Goal: Information Seeking & Learning: Learn about a topic

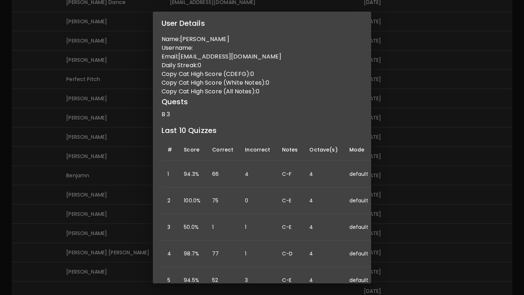
scroll to position [44, 0]
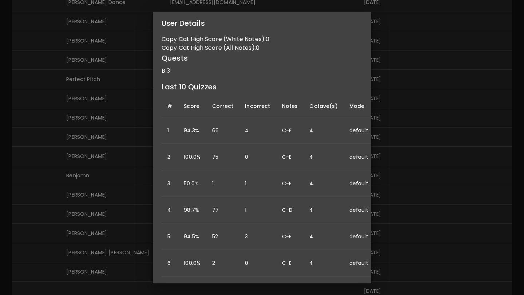
click at [447, 148] on div "User Details Name: [PERSON_NAME] Username: Email: [EMAIL_ADDRESS][DOMAIN_NAME] …" at bounding box center [262, 147] width 524 height 295
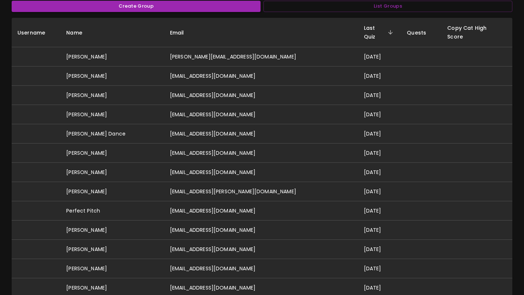
scroll to position [0, 0]
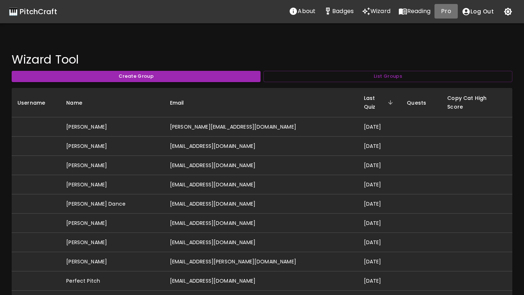
click at [447, 11] on p "Pro" at bounding box center [446, 11] width 10 height 9
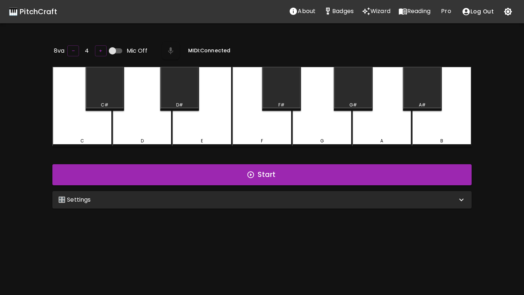
click at [286, 201] on div "🎛️ Settings" at bounding box center [257, 200] width 399 height 9
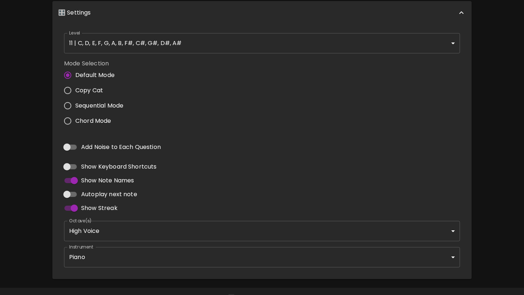
scroll to position [205, 0]
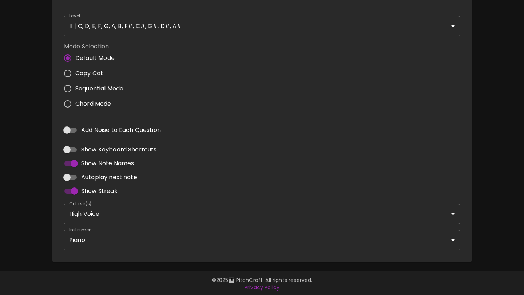
click at [249, 240] on body "🎹 PitchCraft About Badges Wizard Reading Pro Log Out 8va – 4 + Mic Off MIDI: Co…" at bounding box center [262, 46] width 524 height 502
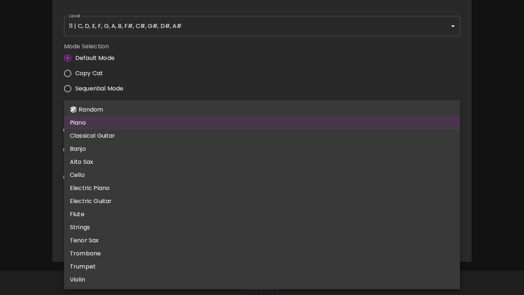
click at [232, 151] on li "Banjo" at bounding box center [262, 149] width 396 height 13
type input "banjo"
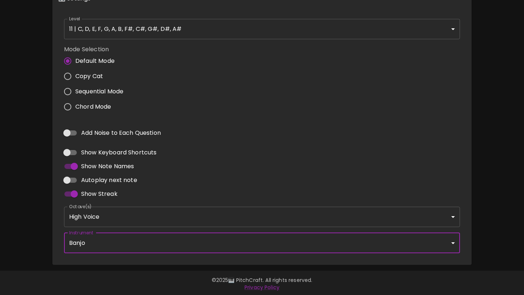
scroll to position [1, 0]
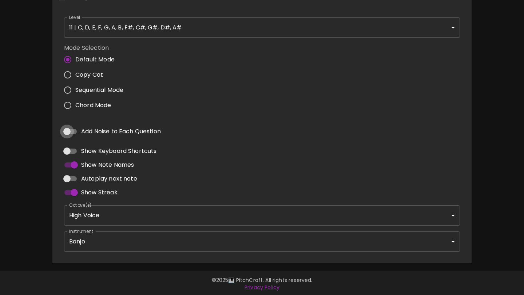
click at [70, 132] on input "Add Noise to Each Question" at bounding box center [66, 132] width 41 height 14
checkbox input "true"
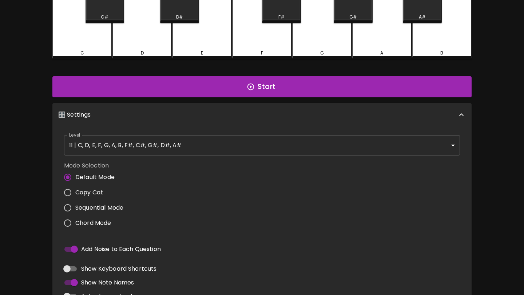
scroll to position [0, 0]
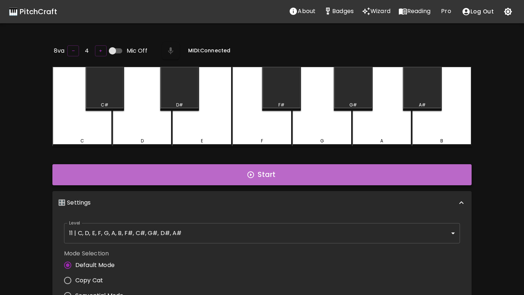
click at [179, 168] on button "Start" at bounding box center [261, 174] width 419 height 21
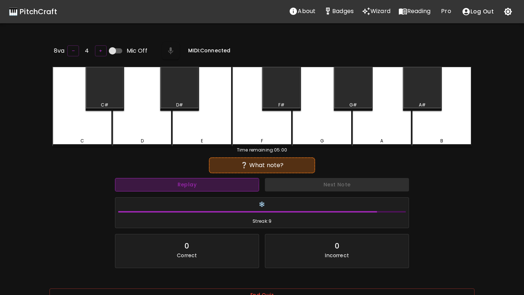
click at [187, 185] on button "Replay" at bounding box center [187, 184] width 144 height 13
click at [187, 184] on button "Replay" at bounding box center [187, 184] width 144 height 13
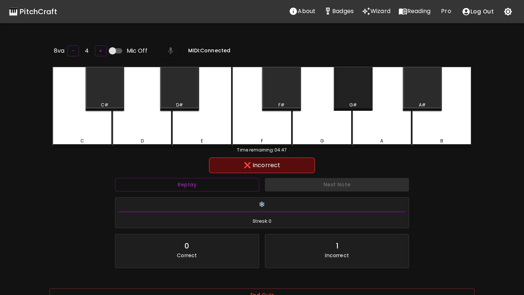
click at [364, 97] on div "G#" at bounding box center [353, 89] width 39 height 44
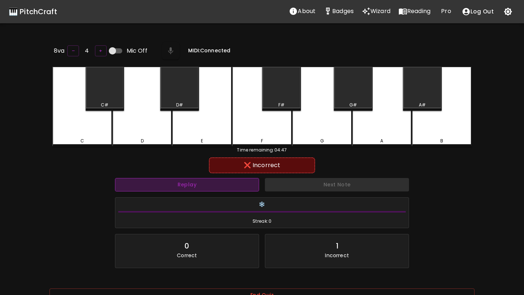
click at [245, 180] on button "Replay" at bounding box center [187, 184] width 144 height 13
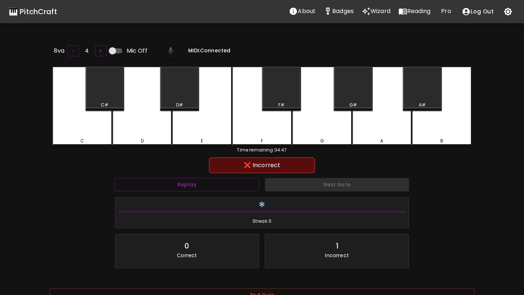
click at [289, 102] on div "F#" at bounding box center [281, 105] width 37 height 7
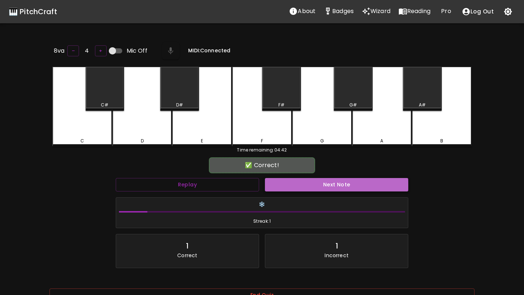
click at [315, 184] on button "Next Note" at bounding box center [336, 184] width 143 height 13
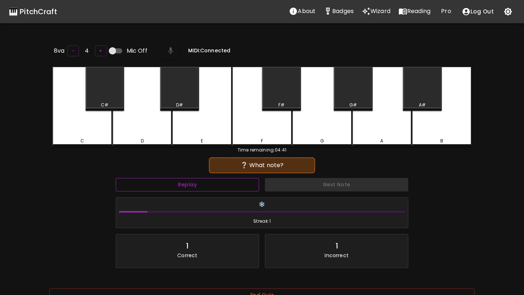
click at [220, 183] on button "Replay" at bounding box center [187, 184] width 143 height 13
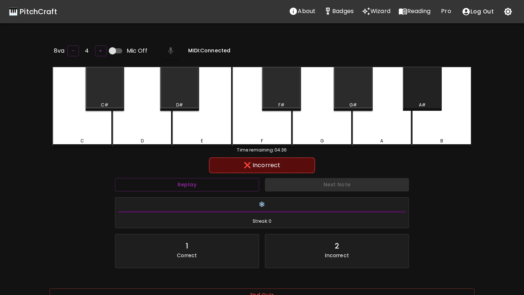
click at [427, 90] on div "A#" at bounding box center [422, 89] width 39 height 44
click at [230, 190] on div "Replay" at bounding box center [187, 184] width 150 height 19
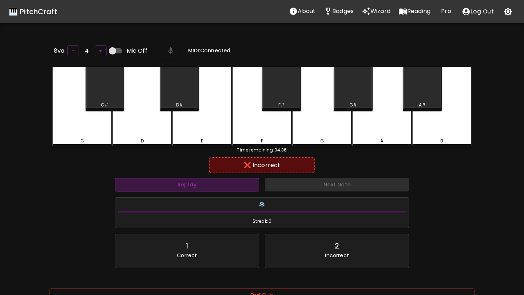
click at [237, 178] on button "Replay" at bounding box center [187, 184] width 144 height 13
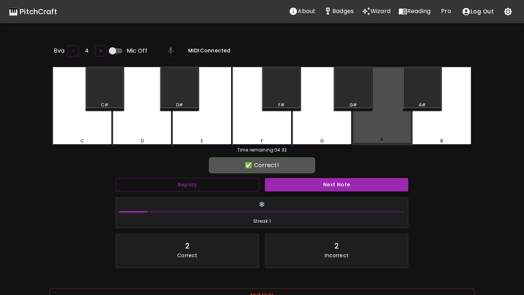
click at [383, 128] on div "A" at bounding box center [382, 106] width 60 height 79
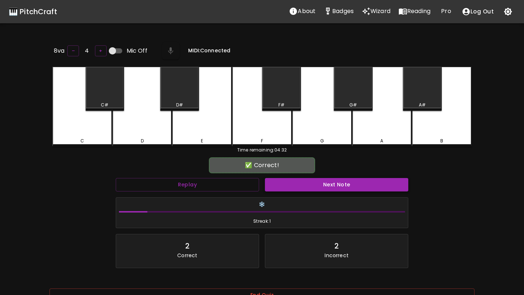
click at [337, 183] on button "Next Note" at bounding box center [336, 184] width 143 height 13
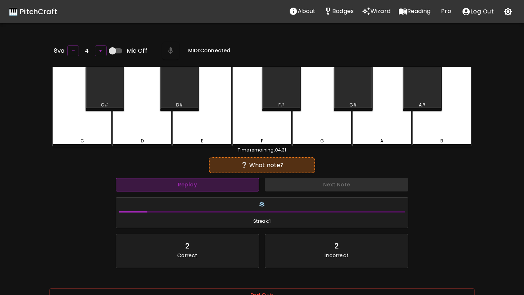
click at [214, 186] on button "Replay" at bounding box center [187, 184] width 143 height 13
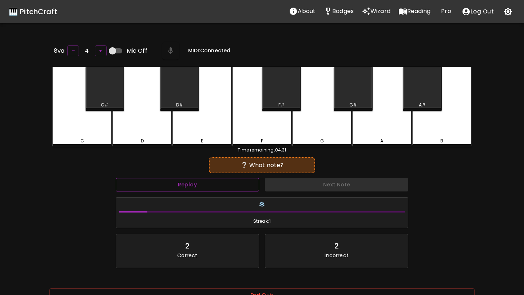
click at [214, 186] on button "Replay" at bounding box center [187, 184] width 143 height 13
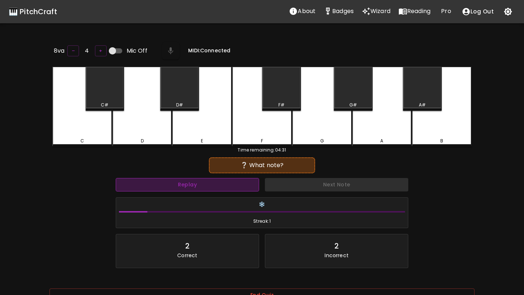
click at [214, 186] on button "Replay" at bounding box center [187, 184] width 143 height 13
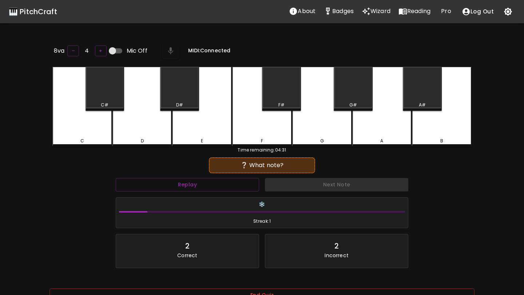
click at [389, 113] on div "A" at bounding box center [382, 107] width 60 height 80
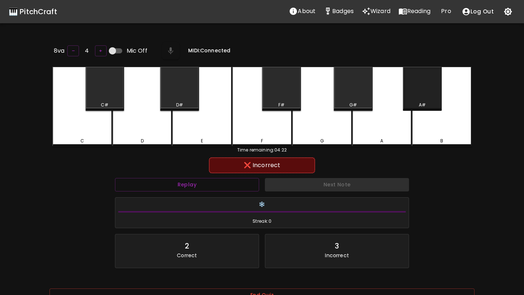
click at [410, 99] on div "A#" at bounding box center [422, 89] width 39 height 44
click at [247, 188] on button "Replay" at bounding box center [187, 184] width 144 height 13
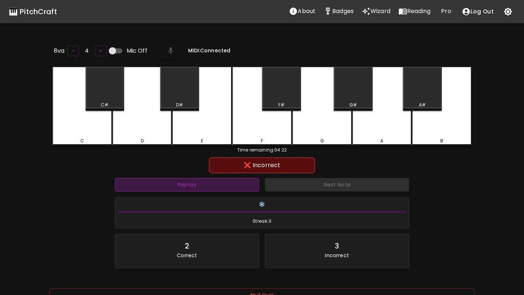
click at [247, 188] on button "Replay" at bounding box center [187, 184] width 144 height 13
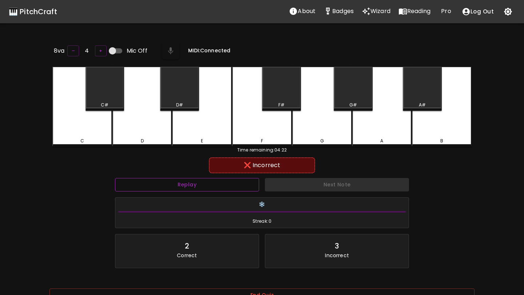
click at [247, 188] on button "Replay" at bounding box center [187, 184] width 144 height 13
click at [184, 102] on div "D#" at bounding box center [179, 105] width 37 height 7
click at [198, 126] on div "E" at bounding box center [202, 107] width 60 height 80
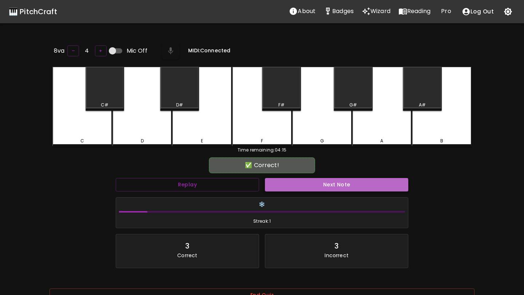
click at [300, 189] on button "Next Note" at bounding box center [336, 184] width 143 height 13
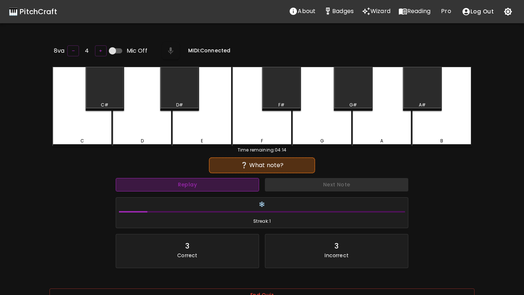
click at [238, 186] on button "Replay" at bounding box center [187, 184] width 143 height 13
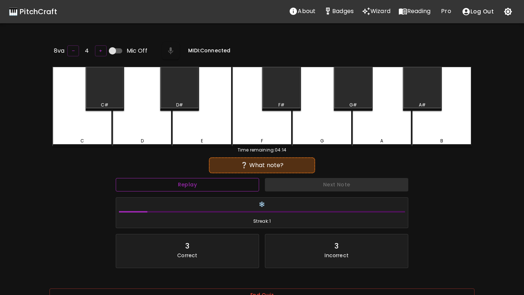
click at [238, 186] on button "Replay" at bounding box center [187, 184] width 143 height 13
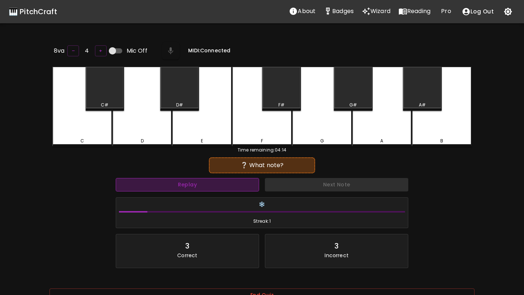
click at [238, 186] on button "Replay" at bounding box center [187, 184] width 143 height 13
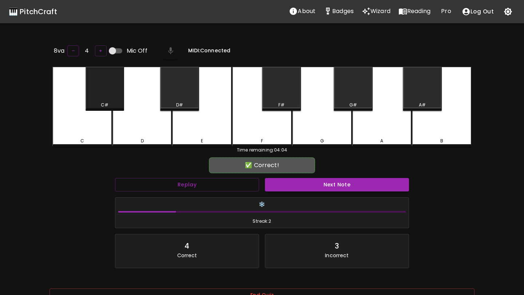
click at [92, 95] on div "C#" at bounding box center [105, 89] width 39 height 44
click at [314, 185] on button "Next Note" at bounding box center [337, 184] width 144 height 13
click at [354, 97] on div "G#" at bounding box center [353, 89] width 39 height 44
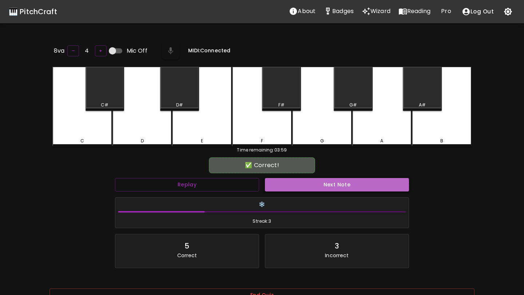
click at [325, 185] on button "Next Note" at bounding box center [337, 184] width 144 height 13
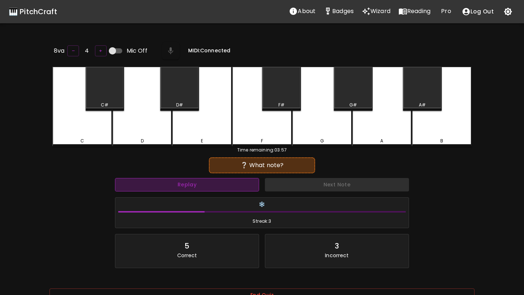
click at [231, 190] on button "Replay" at bounding box center [187, 184] width 144 height 13
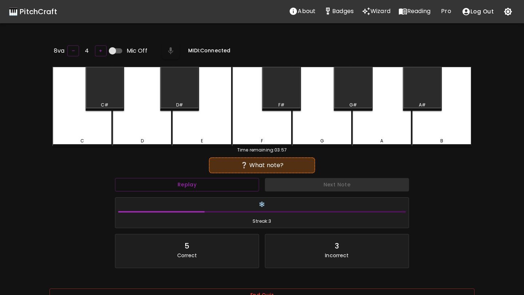
click at [98, 123] on div "C" at bounding box center [82, 107] width 60 height 80
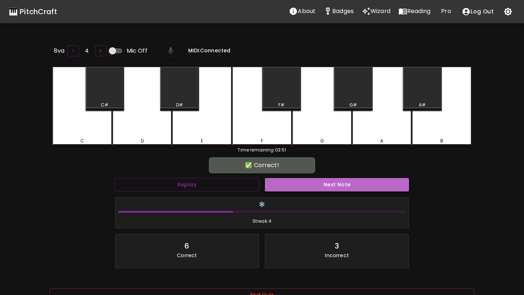
click at [291, 189] on button "Next Note" at bounding box center [337, 184] width 144 height 13
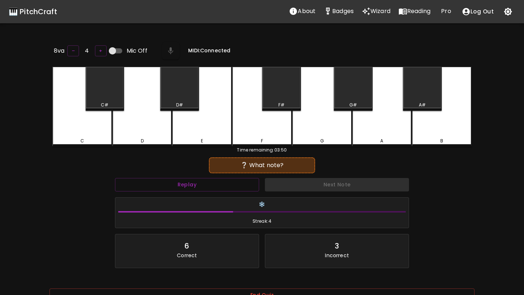
click at [100, 141] on div "C" at bounding box center [82, 141] width 58 height 7
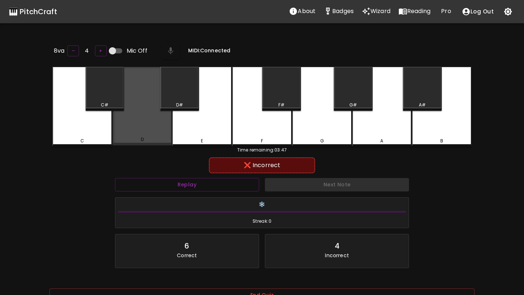
click at [127, 139] on div "D" at bounding box center [142, 139] width 58 height 7
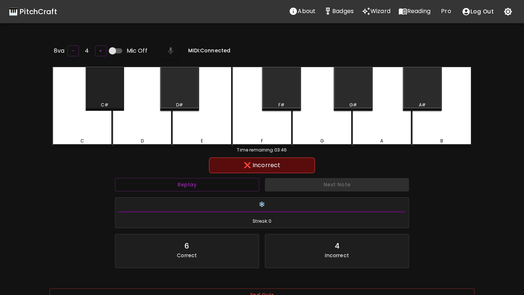
click at [104, 94] on div "C#" at bounding box center [105, 89] width 39 height 44
click at [169, 94] on div "D#" at bounding box center [179, 89] width 39 height 44
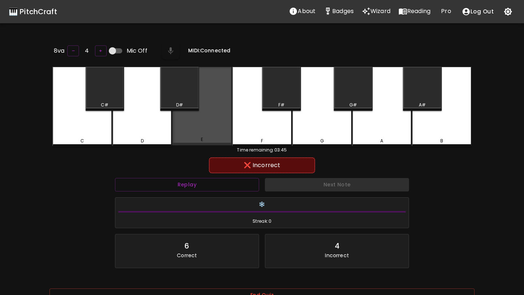
click at [198, 128] on div "E" at bounding box center [202, 106] width 60 height 79
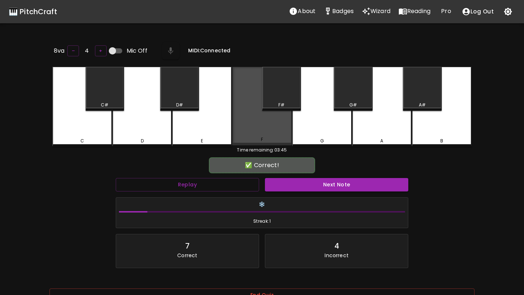
click at [260, 125] on div "F" at bounding box center [262, 106] width 60 height 79
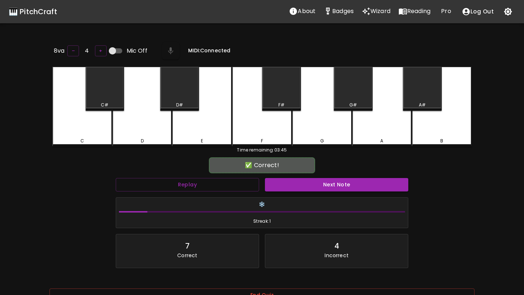
click at [277, 97] on div "F#" at bounding box center [281, 89] width 39 height 44
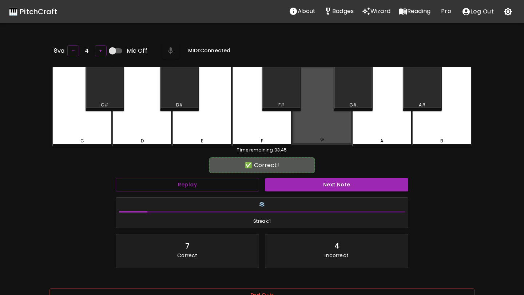
click at [318, 132] on div "G" at bounding box center [322, 106] width 60 height 79
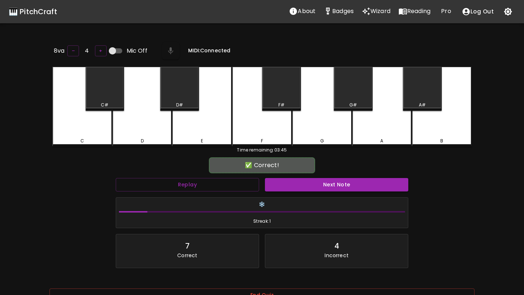
click at [358, 92] on div "G#" at bounding box center [353, 89] width 39 height 44
click at [374, 120] on div "A" at bounding box center [382, 107] width 60 height 80
click at [421, 89] on div "A#" at bounding box center [422, 89] width 39 height 44
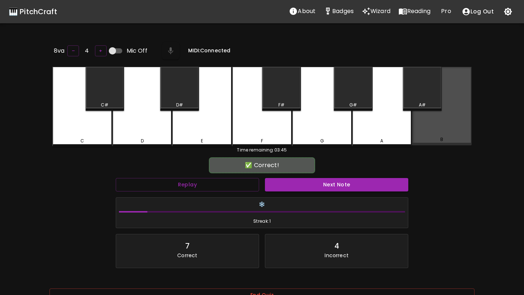
click at [437, 131] on div "B" at bounding box center [442, 106] width 60 height 79
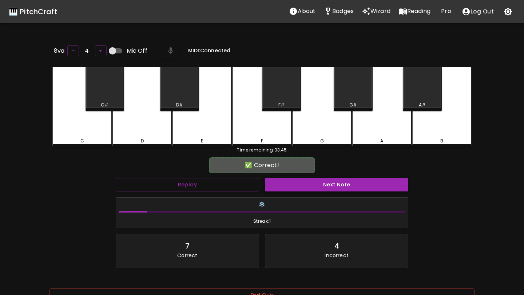
click at [339, 185] on button "Next Note" at bounding box center [336, 184] width 143 height 13
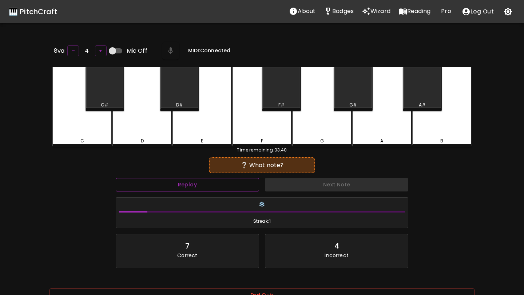
click at [227, 184] on button "Replay" at bounding box center [187, 184] width 143 height 13
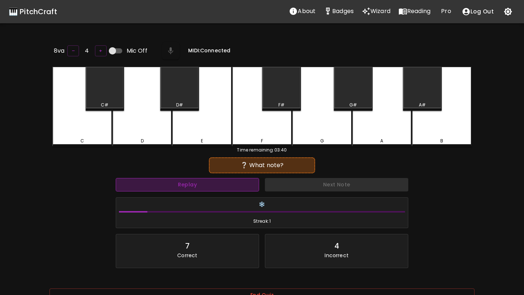
click at [227, 184] on button "Replay" at bounding box center [187, 184] width 143 height 13
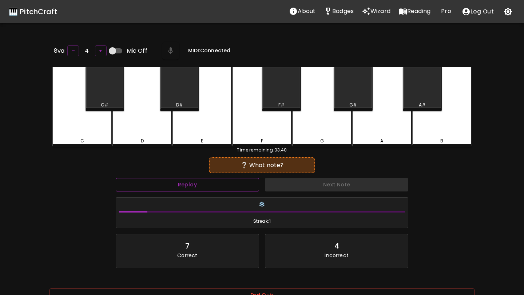
click at [227, 184] on button "Replay" at bounding box center [187, 184] width 143 height 13
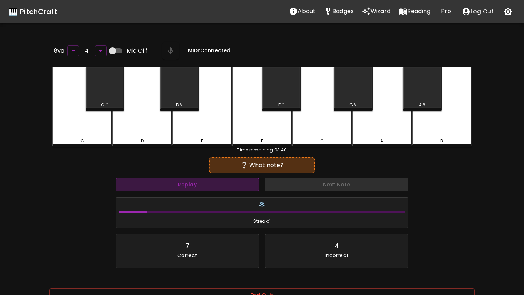
click at [227, 184] on button "Replay" at bounding box center [187, 184] width 143 height 13
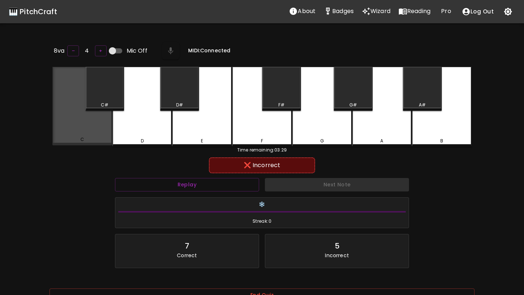
click at [87, 126] on div "C" at bounding box center [82, 106] width 60 height 79
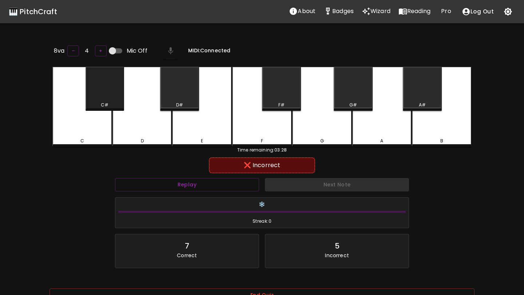
click at [106, 99] on div "C#" at bounding box center [105, 89] width 39 height 44
click at [145, 125] on div "D" at bounding box center [142, 107] width 60 height 80
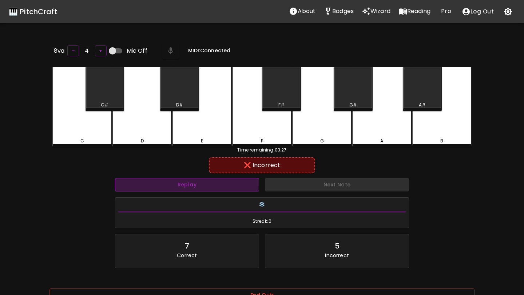
click at [167, 182] on button "Replay" at bounding box center [187, 184] width 144 height 13
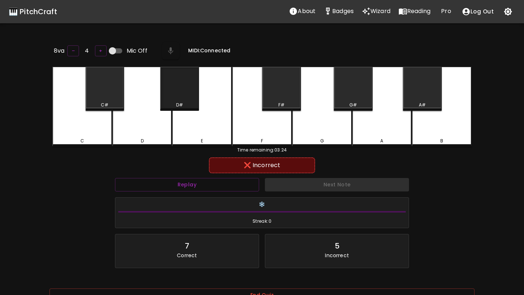
click at [184, 99] on div "D#" at bounding box center [179, 89] width 39 height 44
click at [193, 122] on div "E" at bounding box center [202, 107] width 60 height 80
click at [199, 180] on button "Replay" at bounding box center [187, 184] width 144 height 13
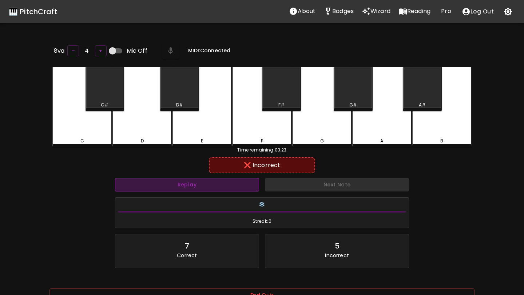
click at [199, 180] on button "Replay" at bounding box center [187, 184] width 144 height 13
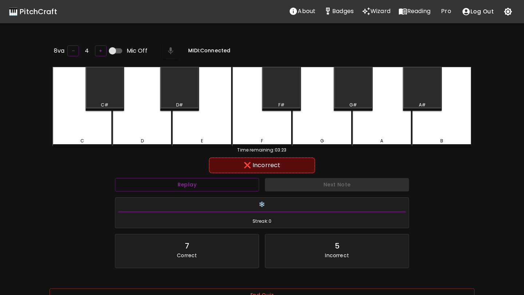
click at [408, 140] on div "A" at bounding box center [382, 141] width 58 height 7
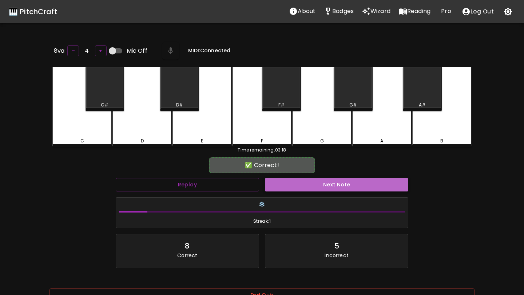
click at [370, 182] on button "Next Note" at bounding box center [336, 184] width 143 height 13
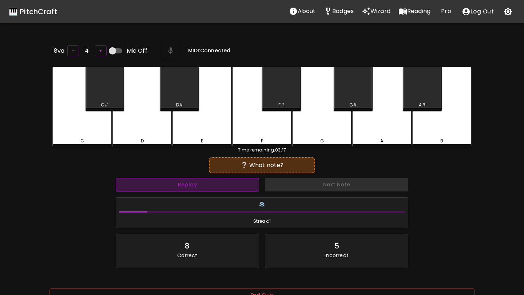
click at [226, 183] on button "Replay" at bounding box center [187, 184] width 143 height 13
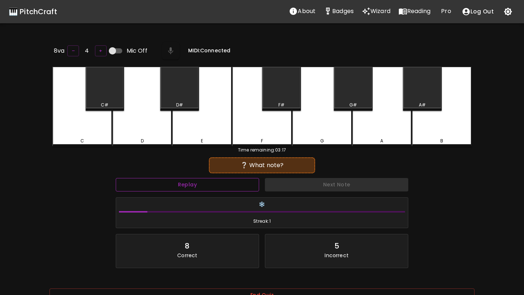
click at [226, 183] on button "Replay" at bounding box center [187, 184] width 143 height 13
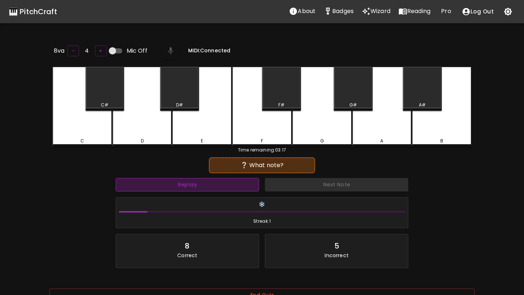
click at [226, 183] on button "Replay" at bounding box center [187, 184] width 143 height 13
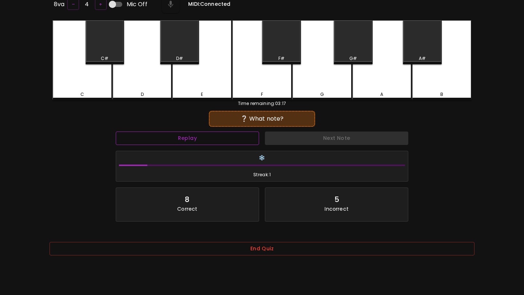
scroll to position [73, 0]
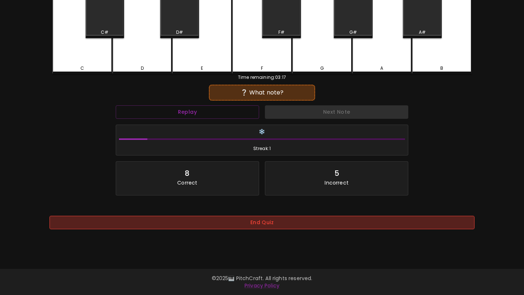
click at [228, 220] on button "End Quiz" at bounding box center [261, 222] width 425 height 13
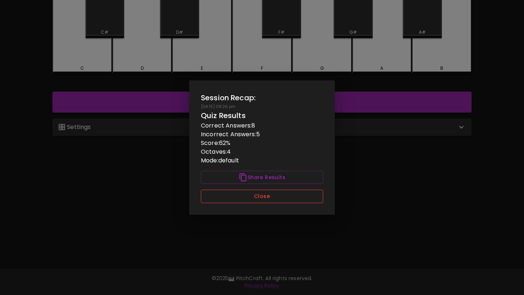
click at [241, 196] on button "Close" at bounding box center [262, 196] width 122 height 13
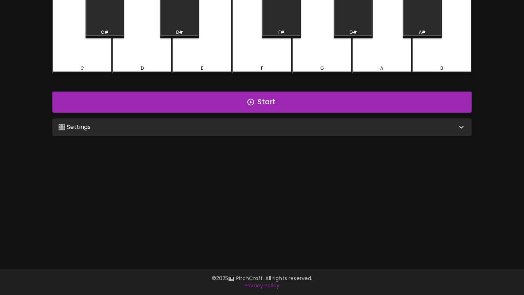
click at [271, 131] on div "🎛️ Settings" at bounding box center [261, 127] width 419 height 17
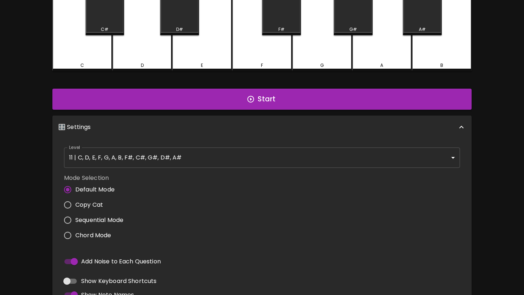
scroll to position [205, 0]
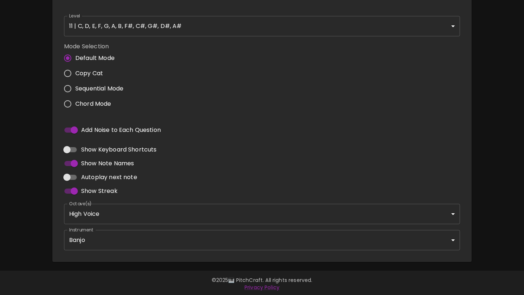
click at [181, 242] on body "🎹 PitchCraft About Badges Wizard Reading Pro Log Out 8va – 4 + Mic Off MIDI: Co…" at bounding box center [262, 46] width 524 height 502
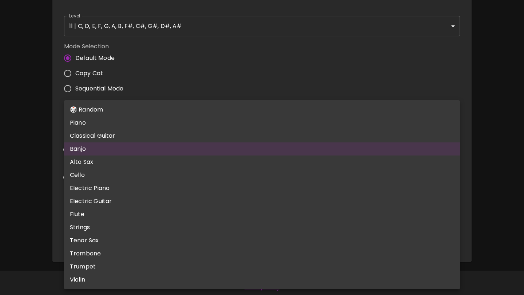
click at [214, 126] on li "Piano" at bounding box center [262, 122] width 396 height 13
type input "acoustic_grand_piano"
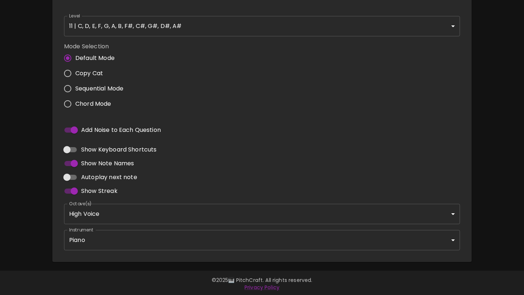
click at [216, 136] on div "Add Noise to Each Question" at bounding box center [262, 130] width 402 height 20
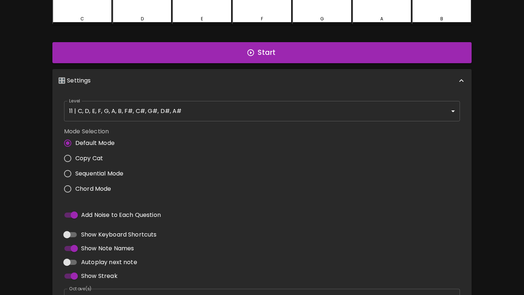
scroll to position [0, 0]
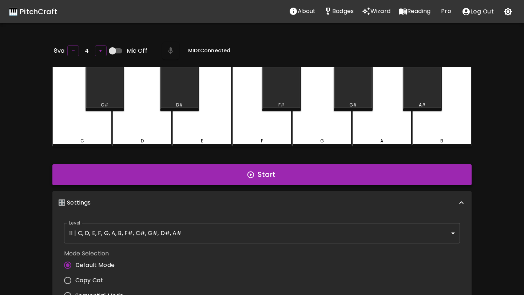
click at [216, 174] on button "Start" at bounding box center [261, 174] width 419 height 21
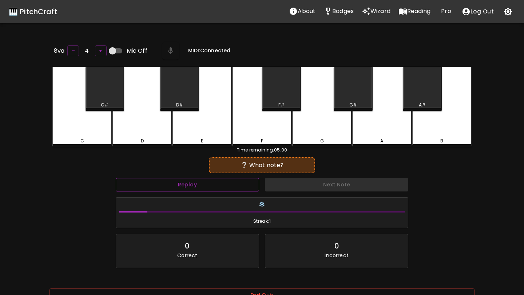
click at [215, 180] on button "Replay" at bounding box center [187, 184] width 143 height 13
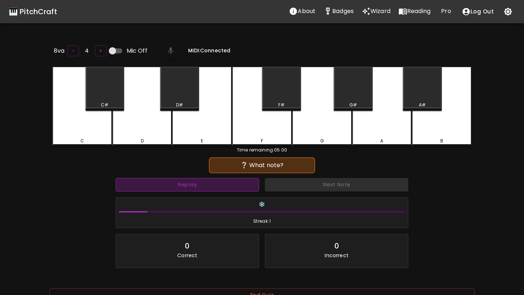
click at [215, 180] on button "Replay" at bounding box center [187, 184] width 143 height 13
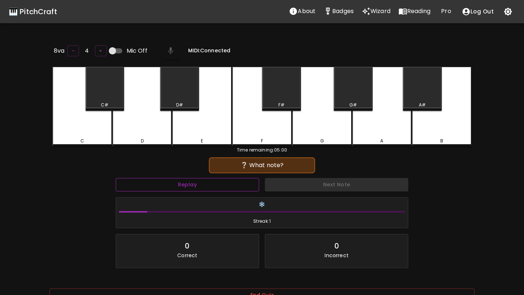
click at [215, 180] on button "Replay" at bounding box center [187, 184] width 143 height 13
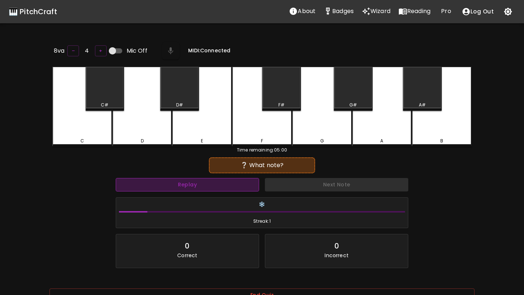
click at [215, 180] on button "Replay" at bounding box center [187, 184] width 143 height 13
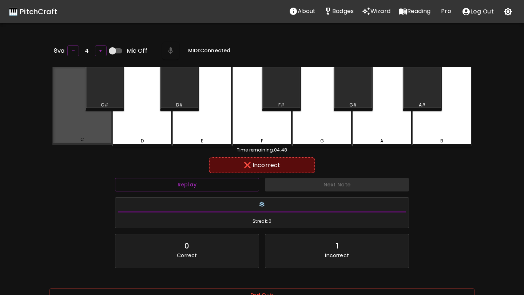
click at [78, 123] on div "C" at bounding box center [82, 106] width 60 height 79
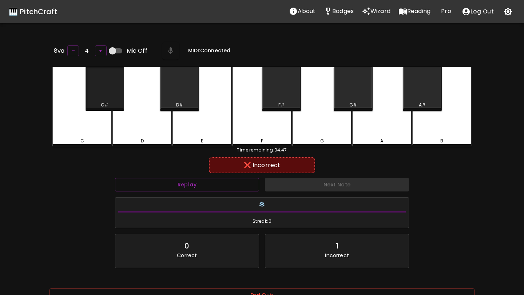
click at [101, 96] on div "C#" at bounding box center [105, 89] width 39 height 44
click at [152, 195] on div "❄️ Streak: 0" at bounding box center [262, 213] width 300 height 37
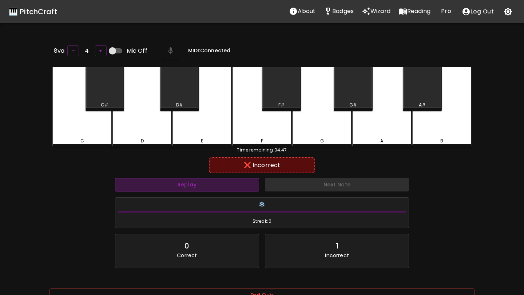
click at [156, 190] on button "Replay" at bounding box center [187, 184] width 144 height 13
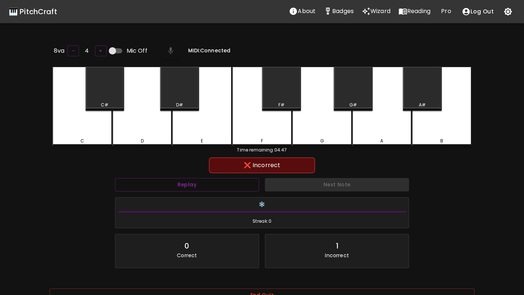
click at [142, 122] on div "D" at bounding box center [142, 107] width 60 height 80
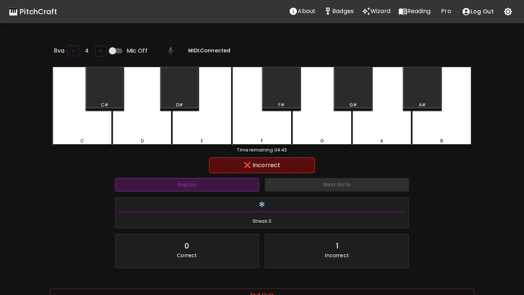
click at [152, 190] on button "Replay" at bounding box center [187, 184] width 144 height 13
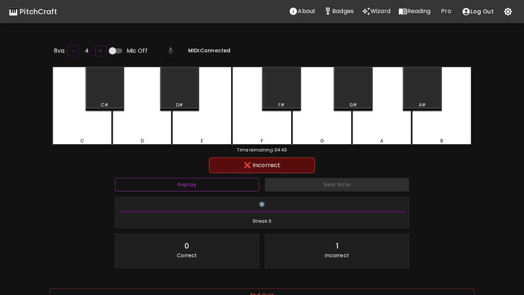
click at [152, 190] on button "Replay" at bounding box center [187, 184] width 144 height 13
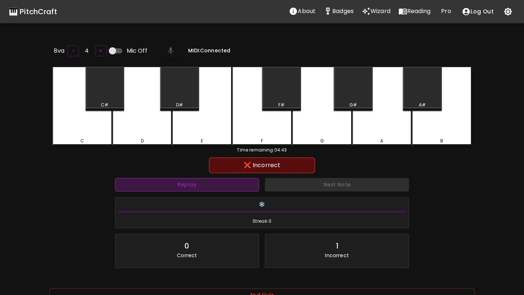
click at [152, 190] on button "Replay" at bounding box center [187, 184] width 144 height 13
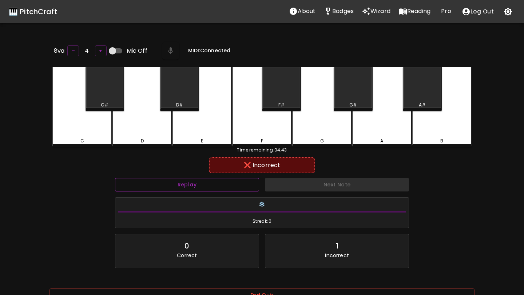
click at [152, 190] on button "Replay" at bounding box center [187, 184] width 144 height 13
click at [152, 189] on button "Replay" at bounding box center [187, 184] width 144 height 13
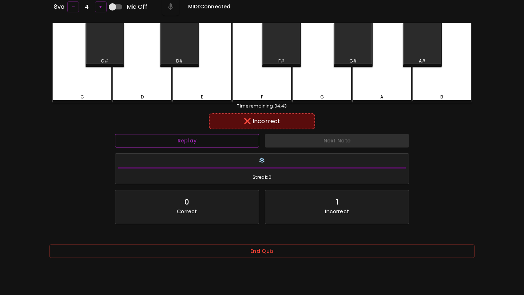
scroll to position [73, 0]
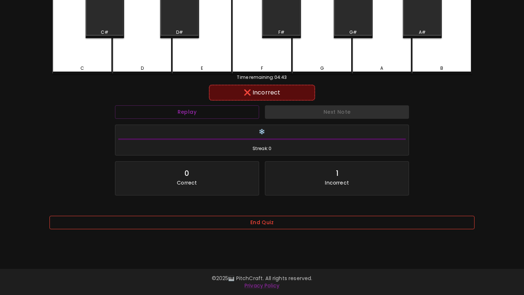
click at [155, 220] on button "End Quiz" at bounding box center [261, 222] width 425 height 13
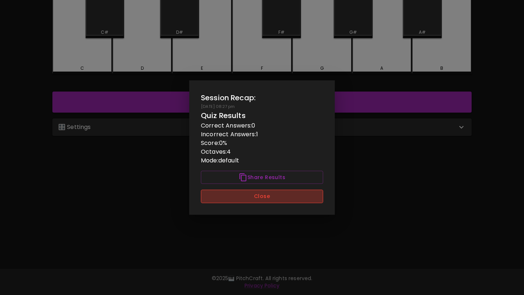
click at [213, 198] on button "Close" at bounding box center [262, 196] width 122 height 13
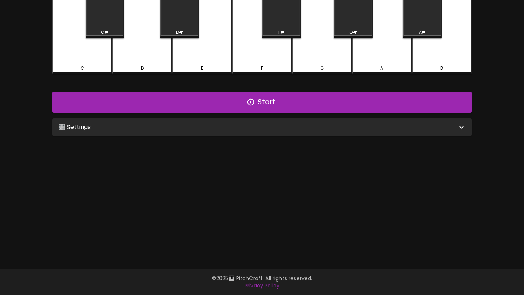
click at [217, 119] on div "🎛️ Settings" at bounding box center [261, 127] width 419 height 17
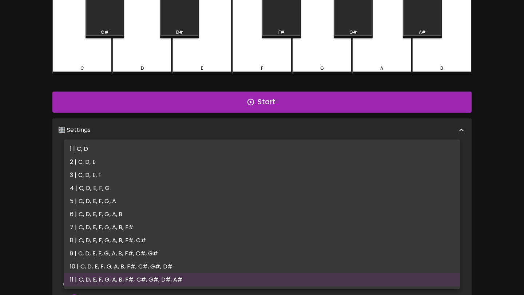
click at [202, 156] on body "🎹 PitchCraft About Badges Wizard Reading Pro Log Out 8va – 4 + Mic Off MIDI: Co…" at bounding box center [262, 178] width 524 height 502
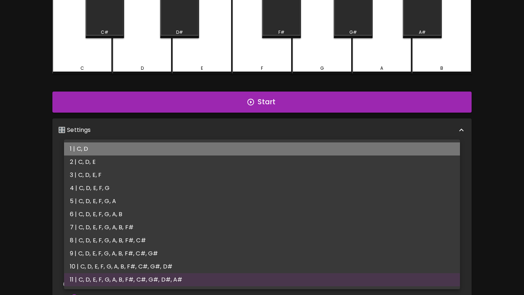
click at [203, 144] on li "1 | C, D" at bounding box center [262, 149] width 396 height 13
type input "1"
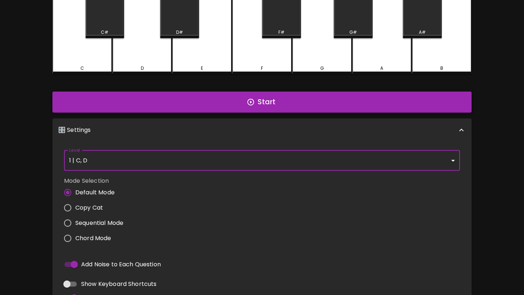
click at [217, 98] on button "Start" at bounding box center [261, 102] width 419 height 21
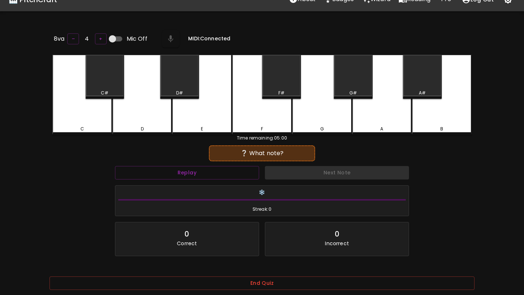
scroll to position [0, 0]
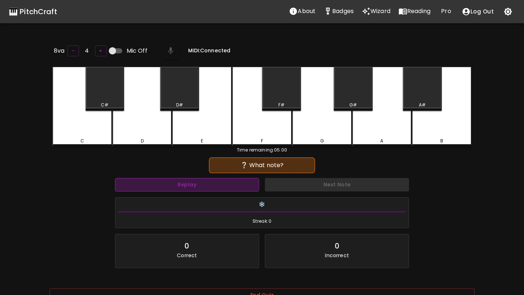
click at [172, 182] on button "Replay" at bounding box center [187, 184] width 144 height 13
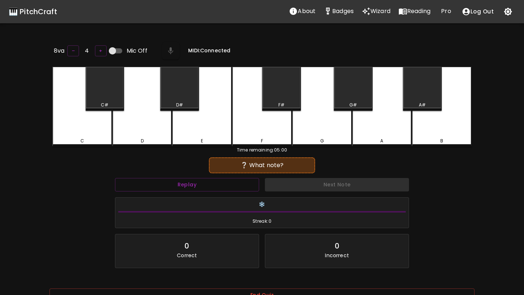
click at [86, 134] on div "C" at bounding box center [82, 107] width 60 height 80
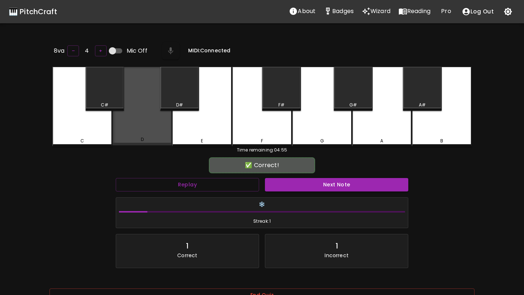
click at [143, 137] on div "D" at bounding box center [142, 139] width 3 height 7
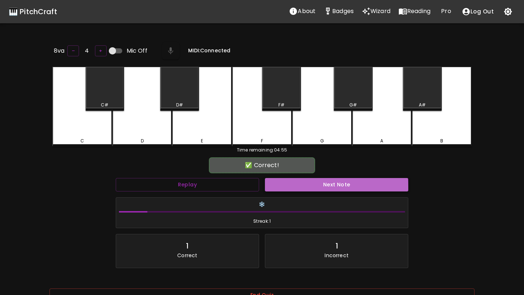
click at [284, 187] on button "Next Note" at bounding box center [336, 184] width 143 height 13
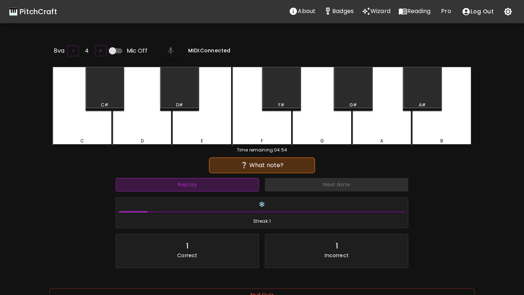
click at [162, 179] on button "Replay" at bounding box center [187, 184] width 143 height 13
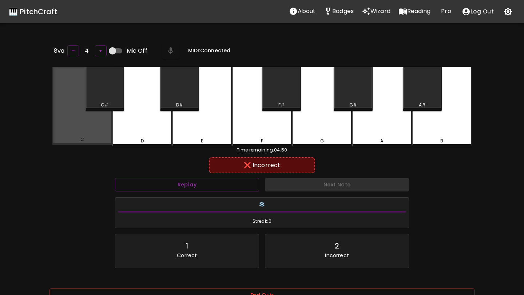
click at [102, 128] on div "C" at bounding box center [82, 106] width 60 height 79
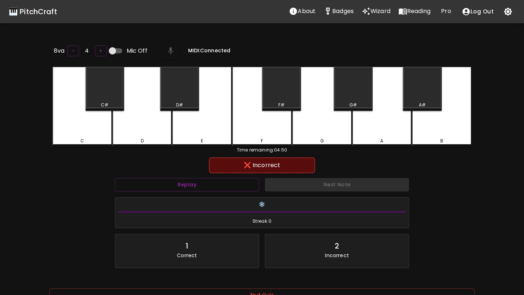
click at [125, 132] on div "D" at bounding box center [142, 107] width 60 height 80
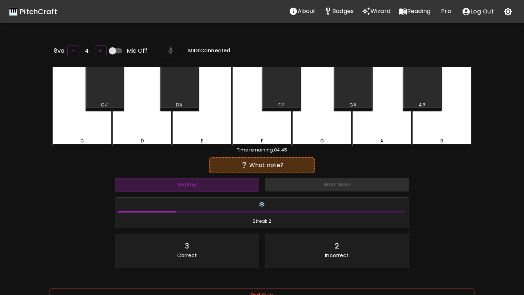
click at [193, 181] on button "Replay" at bounding box center [187, 184] width 144 height 13
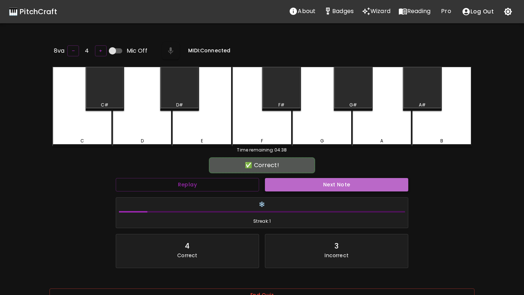
click at [281, 184] on button "Next Note" at bounding box center [336, 184] width 143 height 13
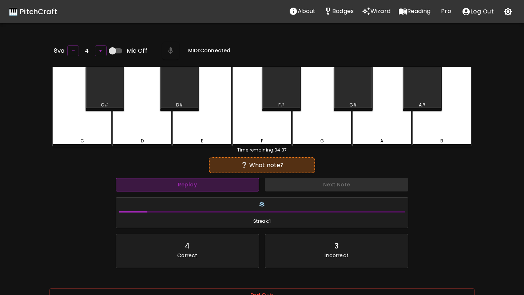
click at [223, 180] on button "Replay" at bounding box center [187, 184] width 143 height 13
click at [224, 180] on button "Replay" at bounding box center [187, 184] width 143 height 13
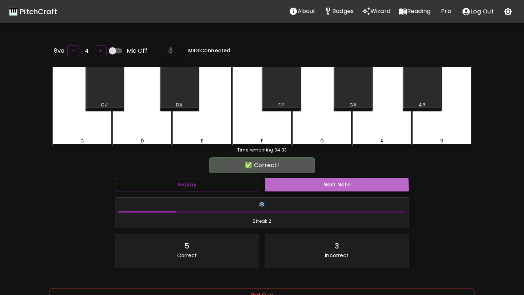
click at [285, 188] on button "Next Note" at bounding box center [337, 184] width 144 height 13
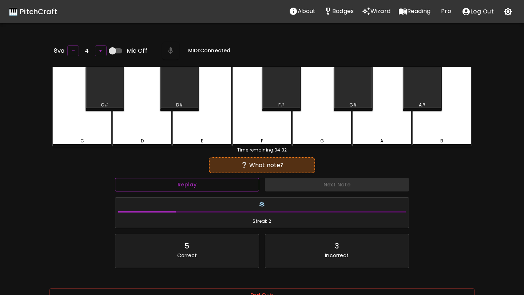
scroll to position [73, 0]
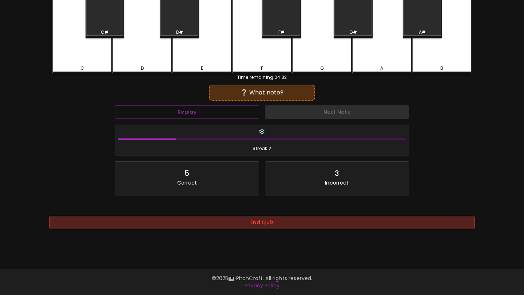
click at [243, 223] on button "End Quiz" at bounding box center [261, 222] width 425 height 13
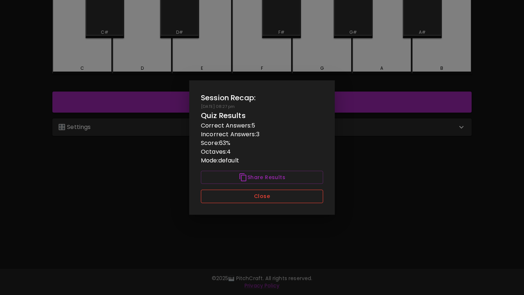
click at [261, 200] on button "Close" at bounding box center [262, 196] width 122 height 13
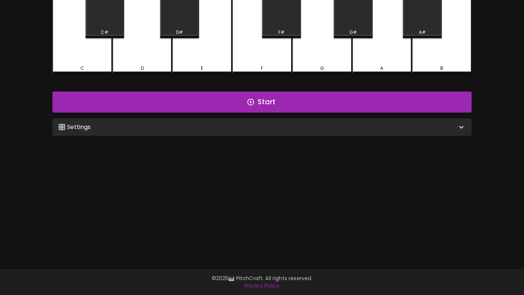
click at [281, 135] on div "🎛️ Settings Level 1 | C, D 1 Level Mode Selection Default Mode Copy Cat Sequent…" at bounding box center [261, 127] width 425 height 23
click at [288, 130] on div "🎛️ Settings" at bounding box center [257, 127] width 399 height 9
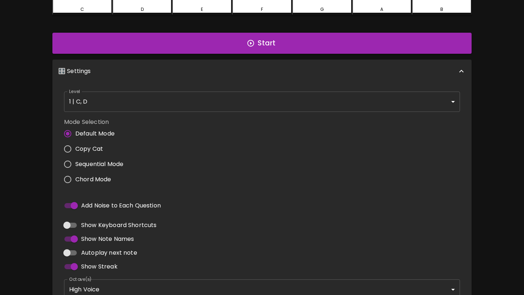
scroll to position [205, 0]
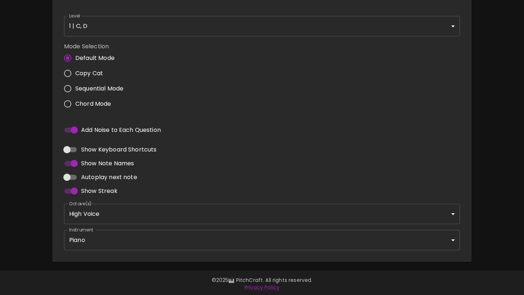
click at [226, 213] on body "🎹 PitchCraft About Badges Wizard Reading Pro Log Out 8va – 4 + Mic Off MIDI: Co…" at bounding box center [262, 46] width 524 height 502
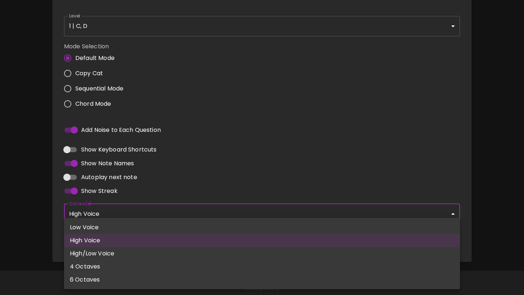
click at [255, 163] on div at bounding box center [262, 147] width 524 height 295
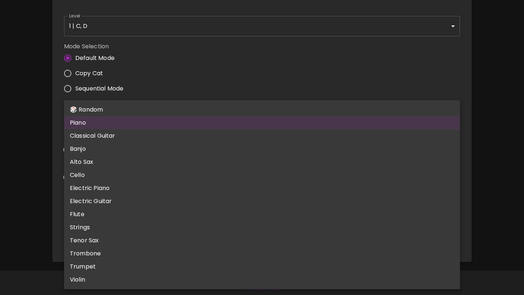
click at [229, 242] on body "🎹 PitchCraft About Badges Wizard Reading Pro Log Out 8va – 4 + Mic Off MIDI: Co…" at bounding box center [262, 46] width 524 height 502
click at [237, 221] on li "Flute" at bounding box center [262, 214] width 396 height 13
type input "flute"
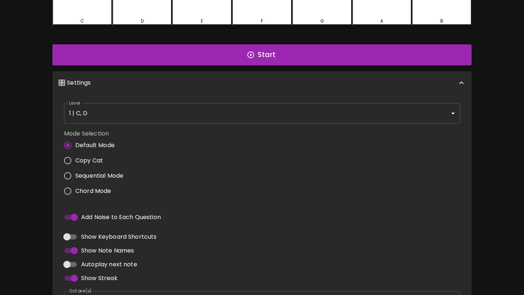
scroll to position [0, 0]
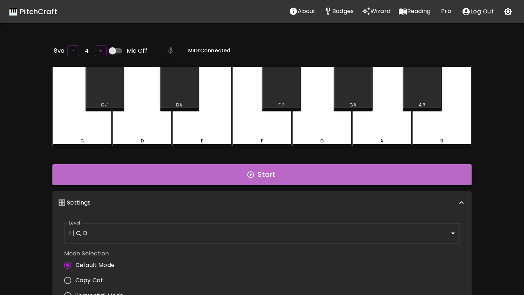
click at [252, 176] on icon "button" at bounding box center [251, 175] width 8 height 8
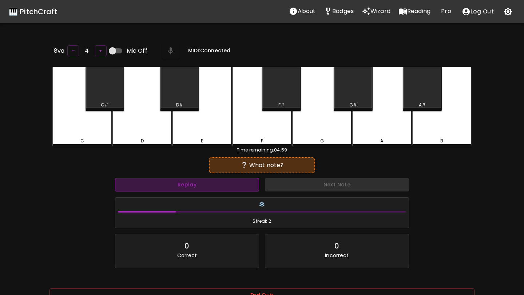
click at [249, 179] on button "Replay" at bounding box center [187, 184] width 144 height 13
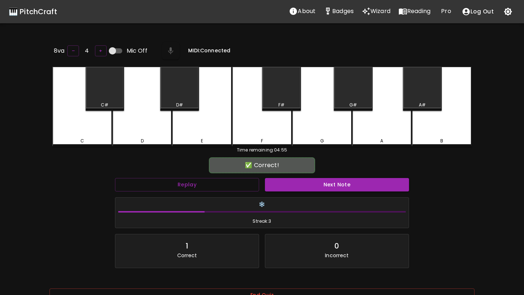
click at [293, 190] on div "Next Note" at bounding box center [337, 184] width 150 height 19
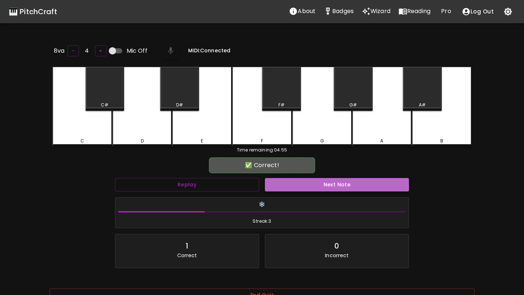
click at [296, 186] on button "Next Note" at bounding box center [337, 184] width 144 height 13
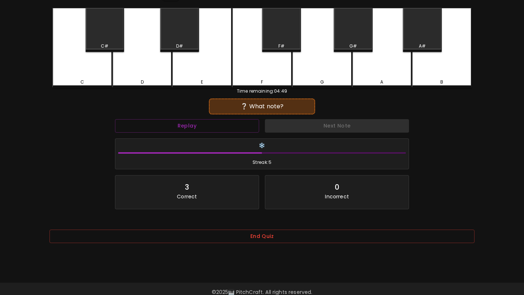
scroll to position [73, 0]
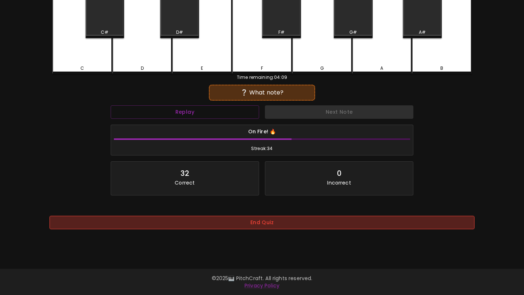
click at [288, 220] on button "End Quiz" at bounding box center [261, 222] width 425 height 13
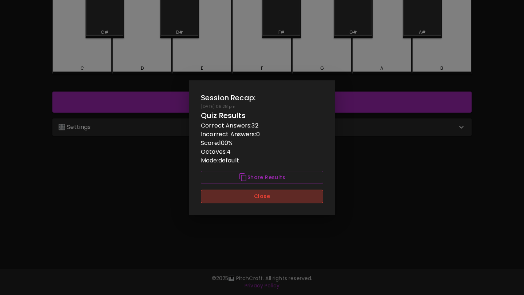
click at [294, 194] on button "Close" at bounding box center [262, 196] width 122 height 13
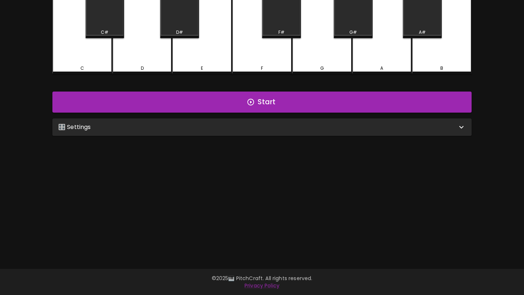
click at [303, 130] on div "🎛️ Settings" at bounding box center [257, 127] width 399 height 9
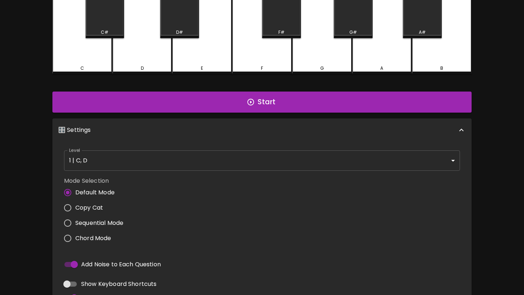
scroll to position [3, 0]
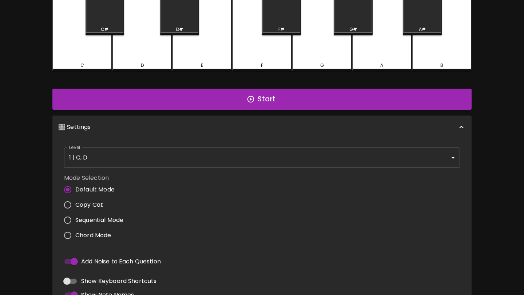
click at [290, 166] on body "🎹 PitchCraft About Badges Wizard Reading Pro Log Out 8va – 4 + Mic Off MIDI: Co…" at bounding box center [262, 178] width 524 height 502
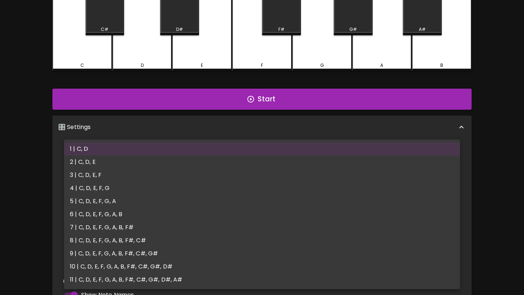
click at [257, 279] on li "11 | C, D, E, F, G, A, B, F#, C#, G#, D#, A#" at bounding box center [262, 280] width 396 height 13
type input "21"
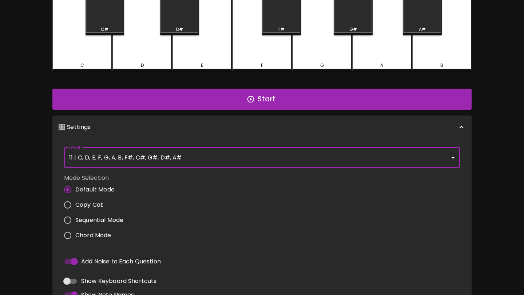
scroll to position [0, 0]
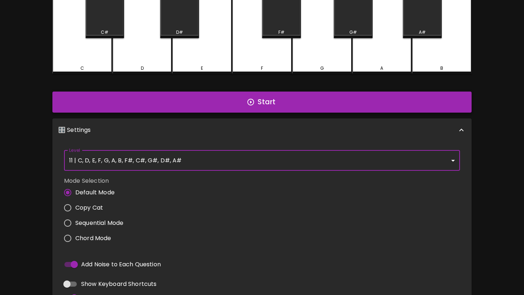
click at [332, 104] on button "Start" at bounding box center [261, 102] width 419 height 21
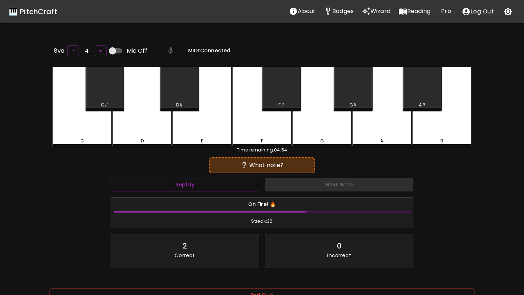
click at [192, 93] on div "D#" at bounding box center [179, 89] width 39 height 44
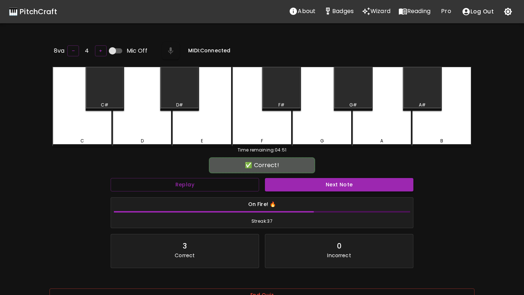
scroll to position [73, 0]
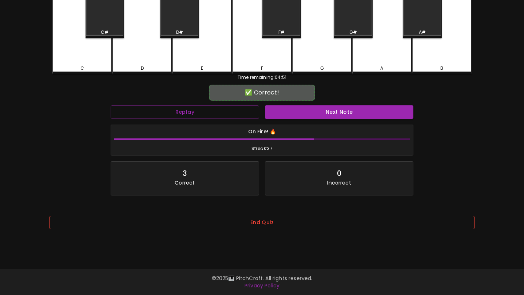
click at [291, 219] on button "End Quiz" at bounding box center [261, 222] width 425 height 13
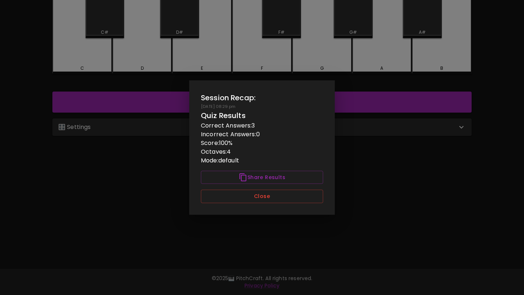
click at [298, 205] on div "Session Recap: [DATE] 08:29 pm Quiz Results Correct Answers: 3 Incorrect Answer…" at bounding box center [262, 147] width 146 height 135
click at [301, 201] on button "Close" at bounding box center [262, 196] width 122 height 13
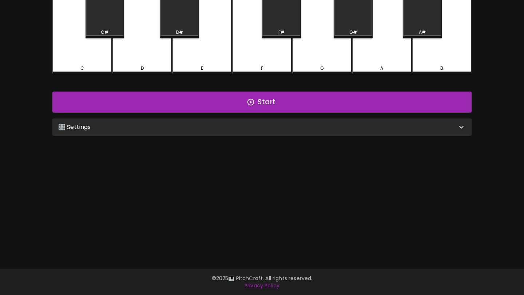
click at [308, 128] on div "🎛️ Settings" at bounding box center [257, 127] width 399 height 9
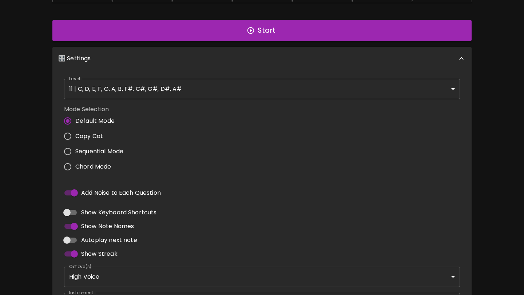
scroll to position [205, 0]
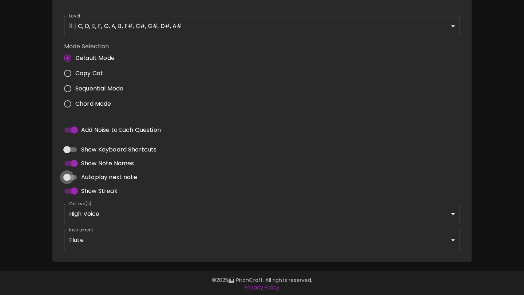
click at [72, 175] on input "Autoplay next note" at bounding box center [66, 178] width 41 height 14
checkbox input "true"
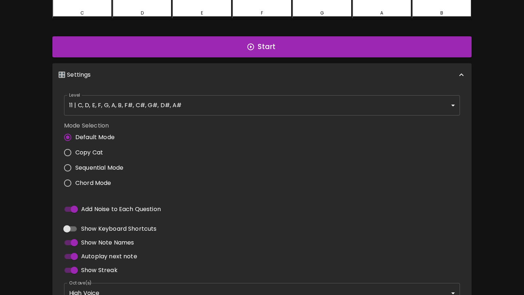
scroll to position [0, 0]
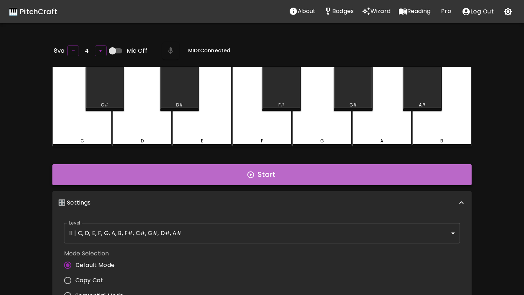
click at [240, 178] on button "Start" at bounding box center [261, 174] width 419 height 21
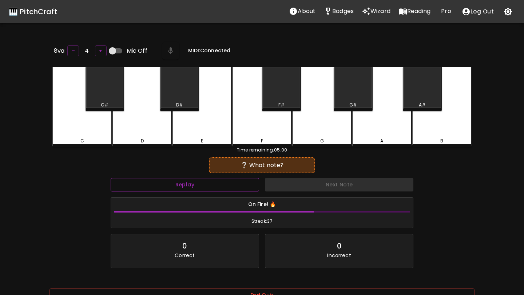
click at [231, 184] on button "Replay" at bounding box center [185, 184] width 148 height 13
click at [378, 117] on div "A" at bounding box center [382, 107] width 60 height 80
click at [231, 184] on button "Replay" at bounding box center [185, 184] width 148 height 13
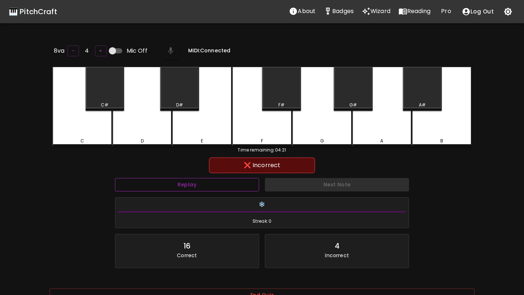
click at [115, 178] on button "Replay" at bounding box center [187, 184] width 144 height 13
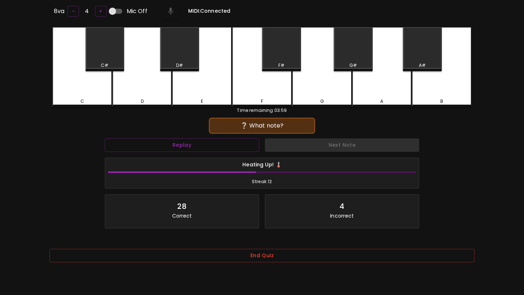
scroll to position [73, 0]
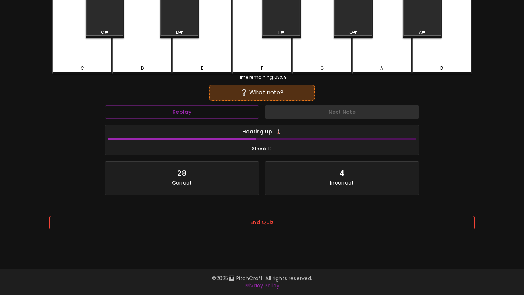
click at [172, 228] on button "End Quiz" at bounding box center [261, 222] width 425 height 13
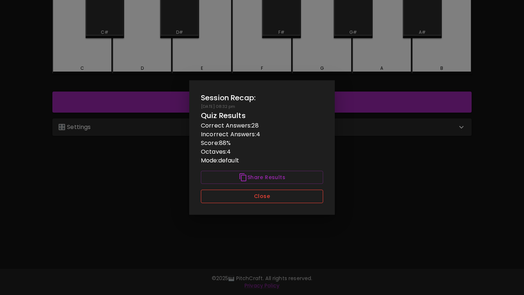
click at [211, 192] on button "Close" at bounding box center [262, 196] width 122 height 13
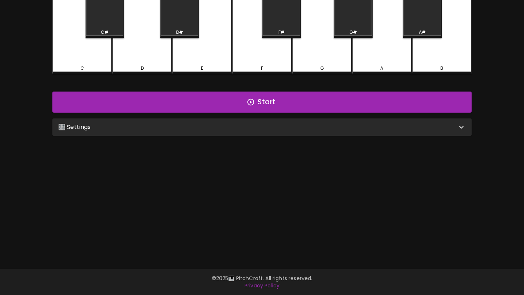
click at [214, 48] on div "E" at bounding box center [202, 34] width 60 height 80
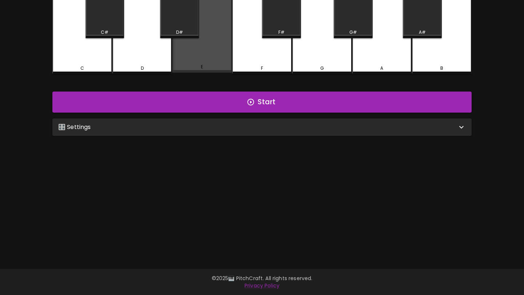
click at [214, 48] on div "E" at bounding box center [202, 33] width 60 height 79
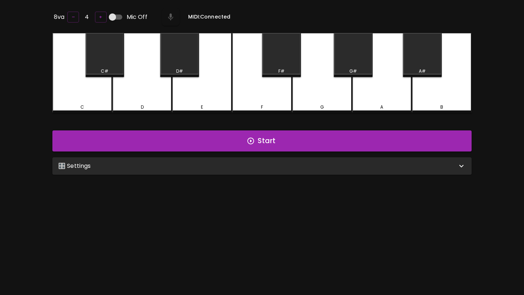
scroll to position [10, 0]
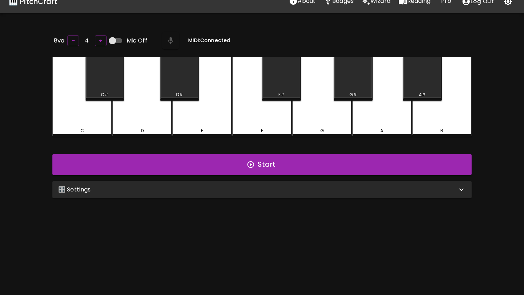
click at [209, 186] on div "🎛️ Settings" at bounding box center [257, 190] width 399 height 9
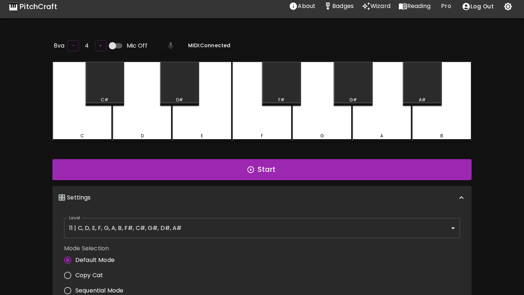
scroll to position [0, 0]
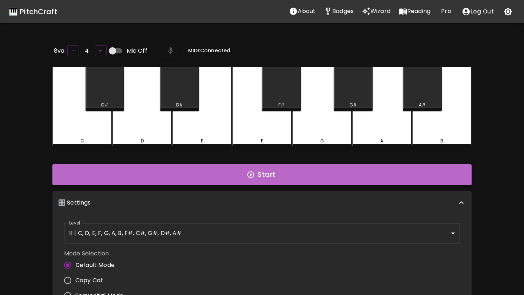
click at [245, 175] on button "Start" at bounding box center [261, 174] width 419 height 21
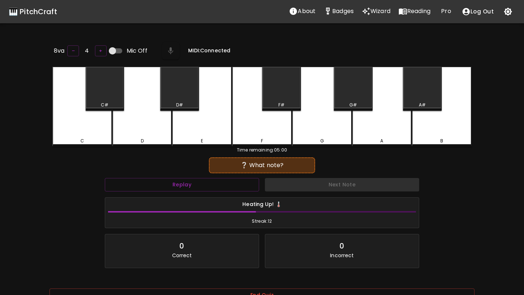
click at [107, 96] on div "C#" at bounding box center [105, 89] width 39 height 44
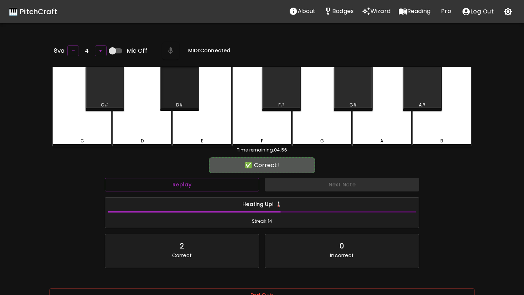
click at [178, 99] on div "D#" at bounding box center [179, 89] width 39 height 44
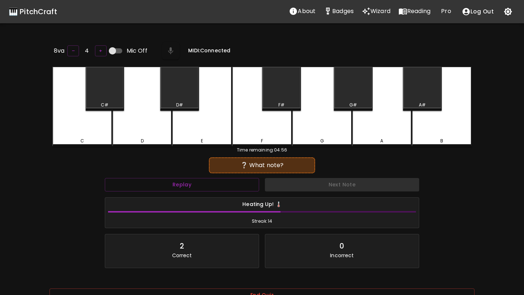
click at [307, 126] on div "G" at bounding box center [322, 107] width 60 height 80
click at [149, 126] on div "D" at bounding box center [142, 107] width 60 height 80
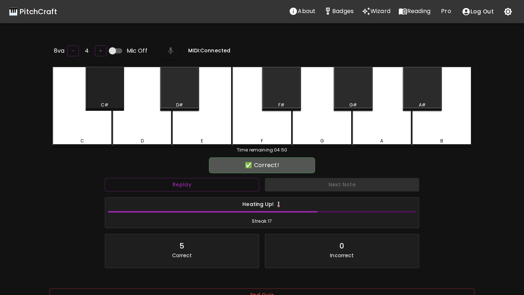
click at [108, 92] on div "C#" at bounding box center [105, 89] width 39 height 44
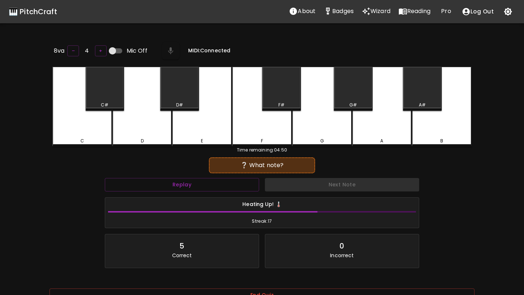
click at [442, 138] on div "B" at bounding box center [441, 141] width 3 height 7
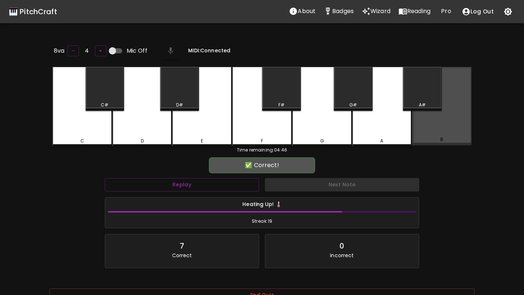
click at [442, 138] on div "B" at bounding box center [441, 139] width 3 height 7
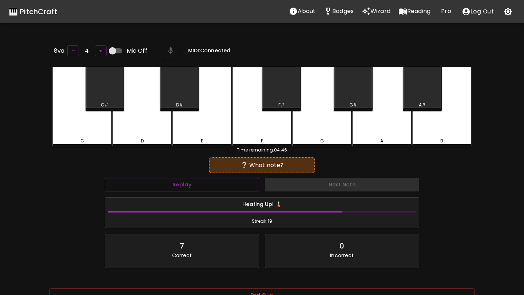
click at [257, 134] on div "F" at bounding box center [262, 107] width 60 height 80
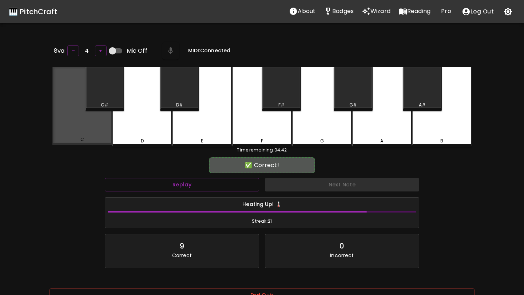
click at [87, 125] on div "C" at bounding box center [82, 106] width 60 height 79
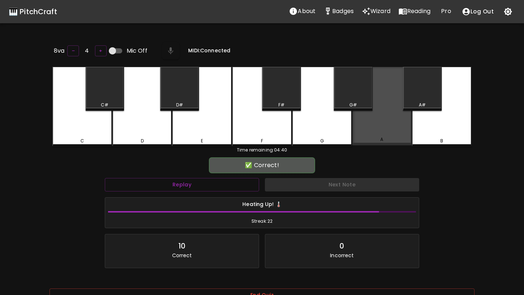
click at [373, 134] on div "A" at bounding box center [382, 106] width 60 height 79
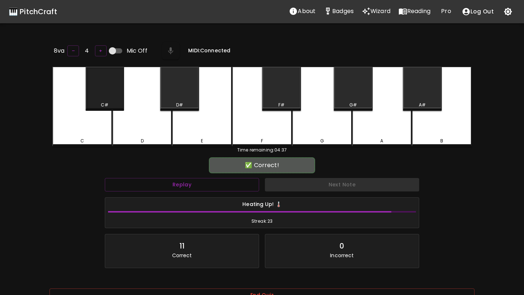
click at [111, 83] on div "C#" at bounding box center [105, 89] width 39 height 44
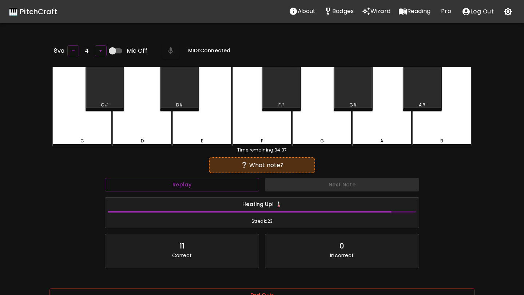
click at [182, 96] on div "D#" at bounding box center [179, 89] width 39 height 44
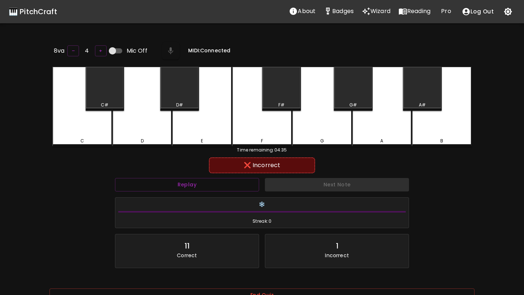
click at [140, 124] on div "D" at bounding box center [142, 107] width 60 height 80
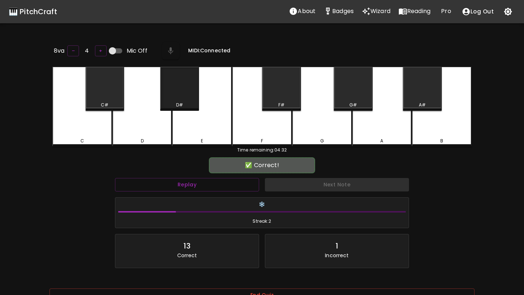
click at [178, 102] on div "D#" at bounding box center [179, 105] width 7 height 7
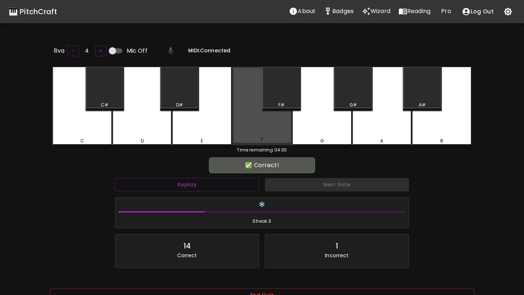
click at [247, 117] on div "F" at bounding box center [262, 106] width 60 height 79
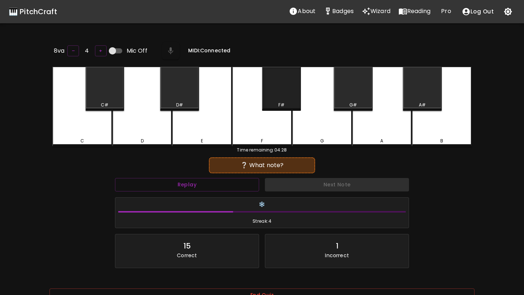
click at [273, 99] on div "F#" at bounding box center [281, 89] width 39 height 44
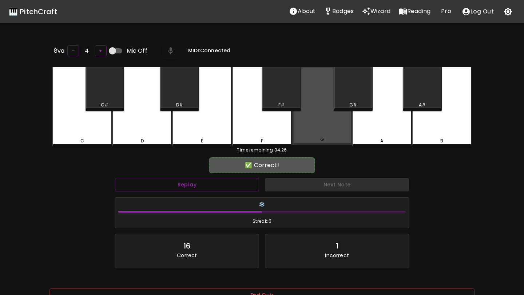
click at [305, 126] on div "G" at bounding box center [322, 106] width 60 height 79
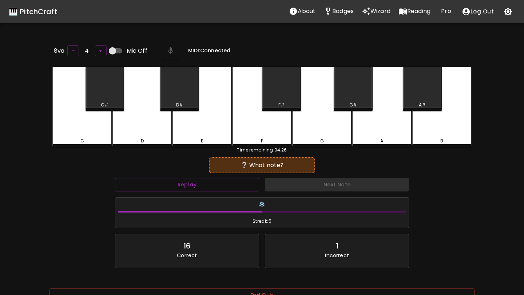
click at [394, 129] on div "A" at bounding box center [382, 107] width 60 height 80
click at [180, 91] on div "D#" at bounding box center [179, 89] width 39 height 44
click at [322, 130] on div "G" at bounding box center [322, 107] width 60 height 80
click at [183, 95] on div "D#" at bounding box center [179, 89] width 39 height 44
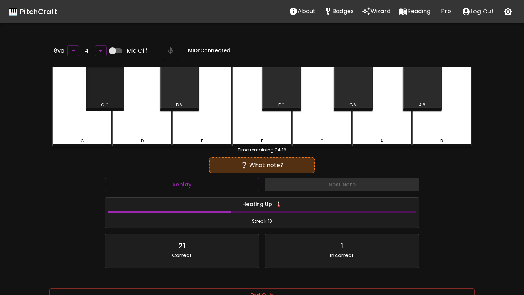
click at [95, 94] on div "C#" at bounding box center [105, 89] width 39 height 44
click at [371, 130] on div "A" at bounding box center [382, 107] width 60 height 80
click at [190, 91] on div "D#" at bounding box center [179, 89] width 39 height 44
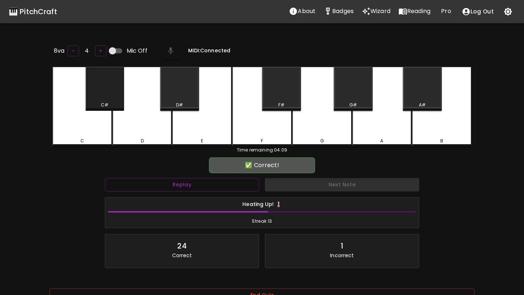
click at [105, 91] on div "C#" at bounding box center [105, 89] width 39 height 44
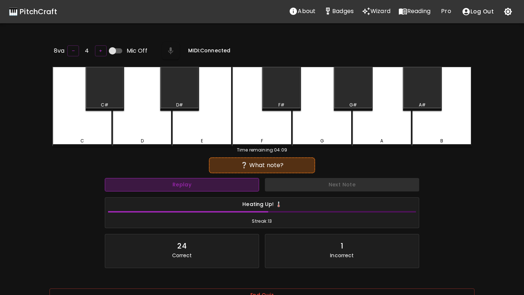
click at [196, 180] on button "Replay" at bounding box center [182, 184] width 154 height 13
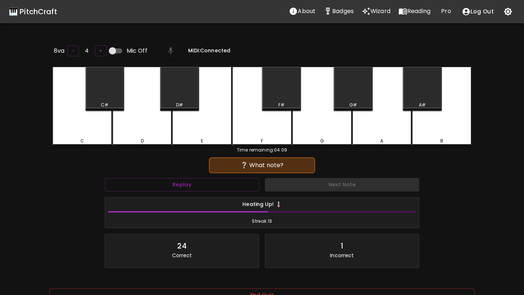
click at [454, 131] on div "B" at bounding box center [442, 107] width 60 height 80
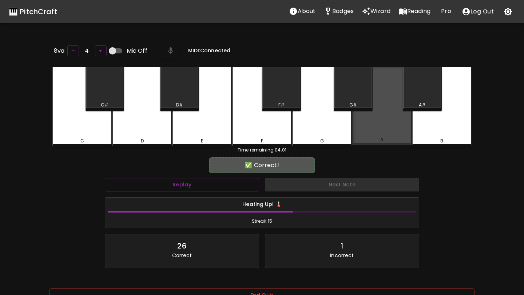
click at [387, 130] on div "A" at bounding box center [382, 106] width 60 height 79
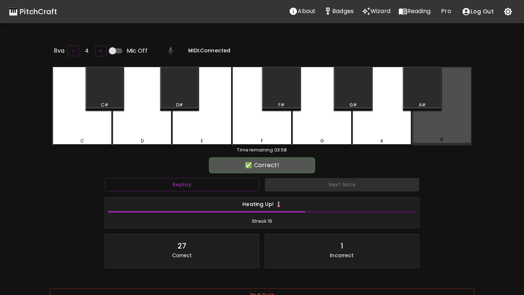
click at [436, 138] on div "B" at bounding box center [442, 139] width 58 height 7
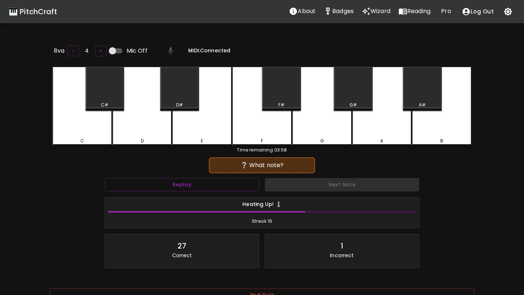
click at [381, 126] on div "A" at bounding box center [382, 107] width 60 height 80
click at [415, 100] on div "A#" at bounding box center [422, 89] width 39 height 44
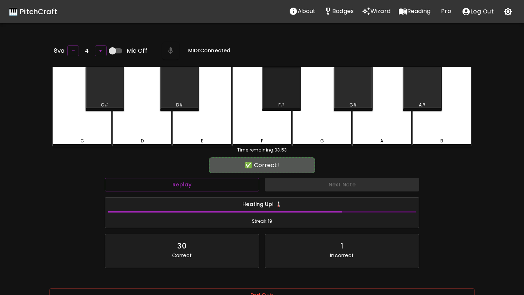
click at [287, 93] on div "F#" at bounding box center [281, 89] width 39 height 44
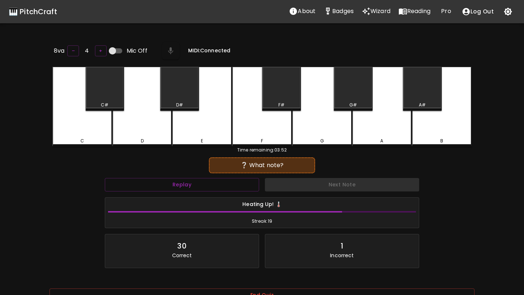
click at [138, 132] on div "D" at bounding box center [142, 107] width 60 height 80
click at [348, 96] on div "G#" at bounding box center [353, 89] width 39 height 44
click at [186, 100] on div "D#" at bounding box center [179, 89] width 39 height 44
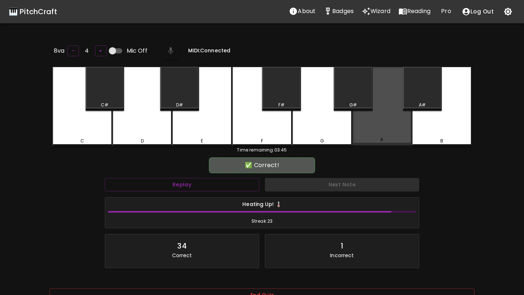
click at [373, 126] on div "A" at bounding box center [382, 106] width 60 height 79
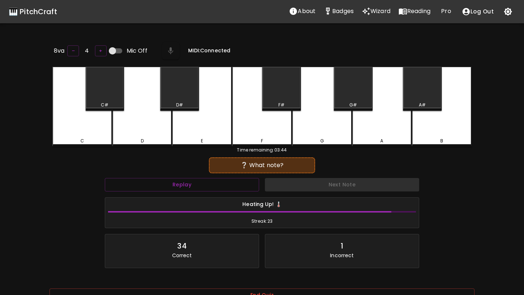
click at [260, 124] on div "F" at bounding box center [262, 107] width 60 height 80
click at [437, 133] on div "B" at bounding box center [442, 107] width 60 height 80
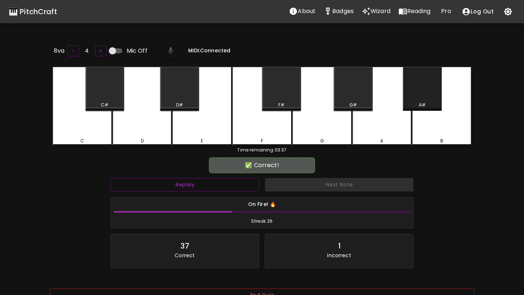
click at [417, 96] on div "A#" at bounding box center [422, 89] width 39 height 44
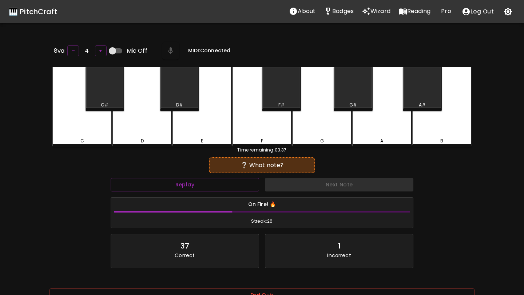
click at [199, 190] on div "Replay" at bounding box center [185, 184] width 154 height 19
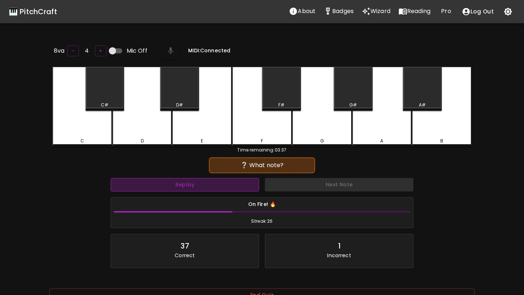
click at [203, 186] on button "Replay" at bounding box center [185, 184] width 148 height 13
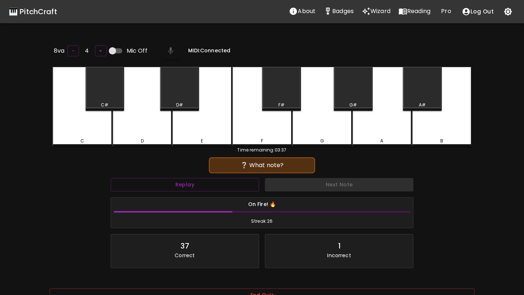
click at [96, 124] on div "C" at bounding box center [82, 107] width 60 height 80
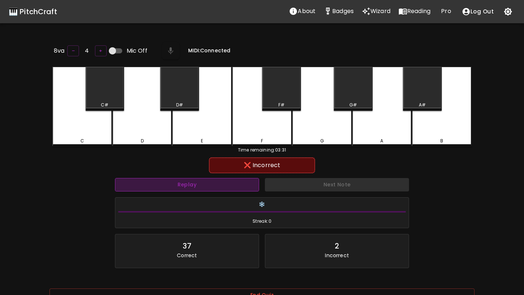
click at [201, 189] on button "Replay" at bounding box center [187, 184] width 144 height 13
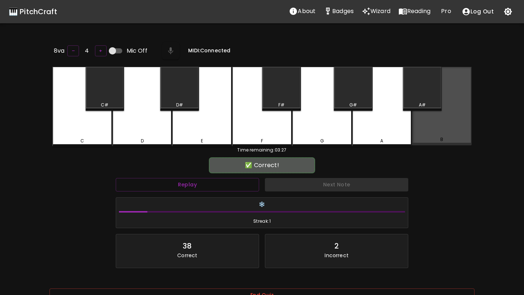
click at [454, 123] on div "B" at bounding box center [442, 106] width 60 height 79
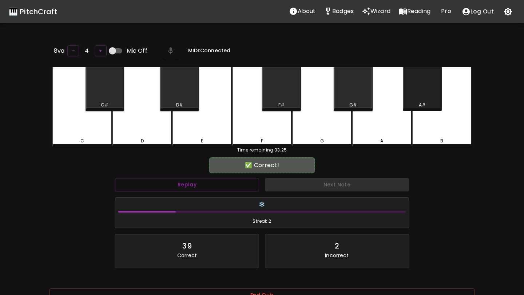
click at [418, 94] on div "A#" at bounding box center [422, 89] width 39 height 44
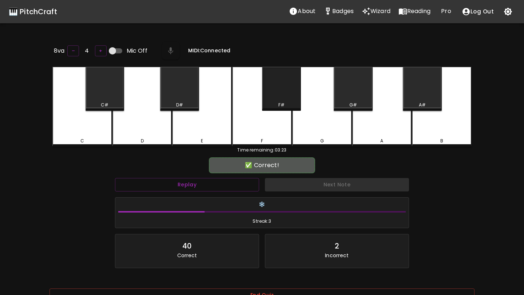
click at [288, 83] on div "F#" at bounding box center [281, 89] width 39 height 44
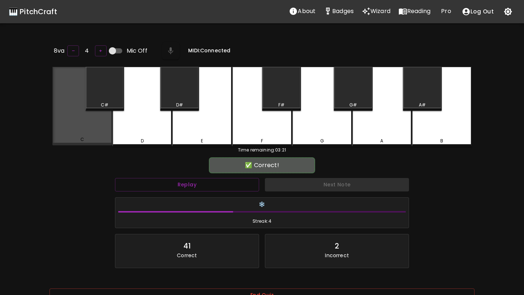
click at [96, 136] on div "C" at bounding box center [82, 139] width 58 height 7
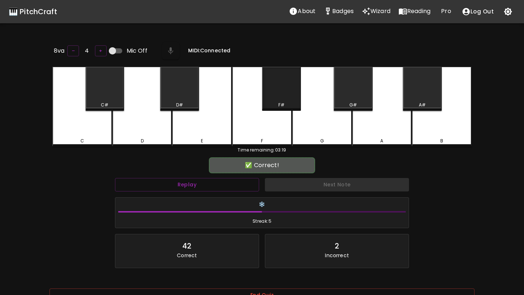
click at [288, 95] on div "F#" at bounding box center [281, 89] width 39 height 44
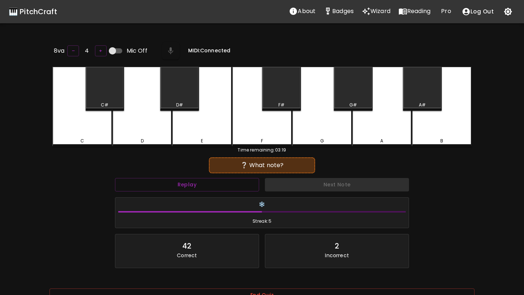
click at [397, 133] on div "A" at bounding box center [382, 107] width 60 height 80
click at [147, 135] on div "D" at bounding box center [142, 107] width 60 height 80
click at [428, 91] on div "A#" at bounding box center [422, 89] width 39 height 44
click at [110, 102] on div "C#" at bounding box center [104, 105] width 37 height 7
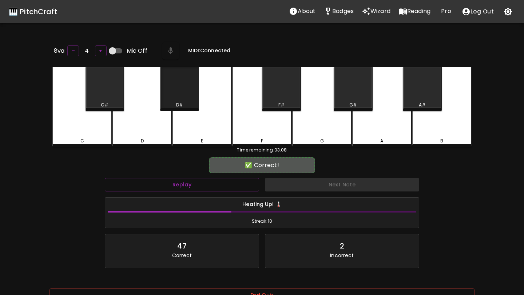
click at [189, 94] on div "D#" at bounding box center [179, 89] width 39 height 44
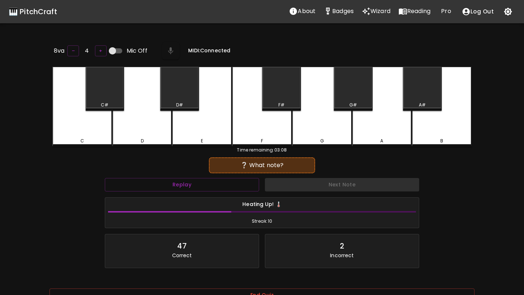
click at [80, 135] on div "C" at bounding box center [82, 107] width 60 height 80
click at [201, 114] on div "E" at bounding box center [202, 107] width 60 height 80
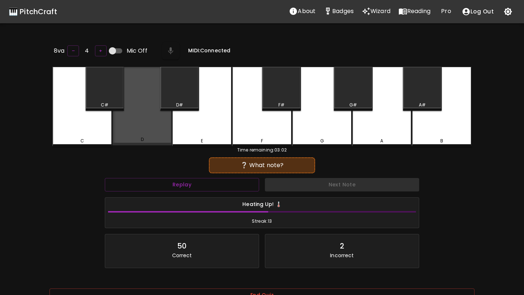
click at [149, 130] on div "D" at bounding box center [142, 106] width 60 height 79
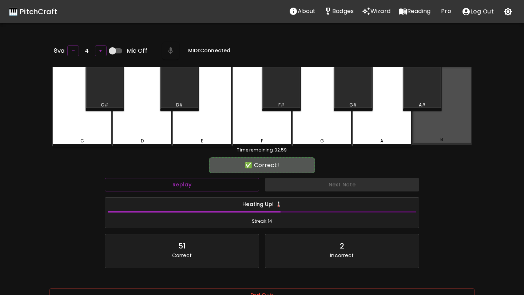
click at [435, 126] on div "B" at bounding box center [442, 106] width 60 height 79
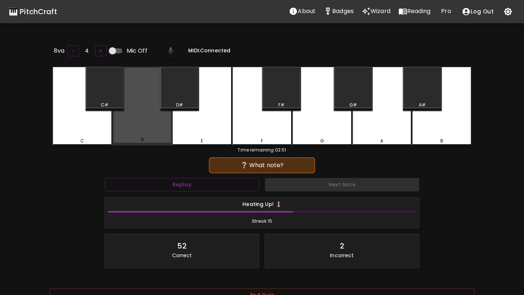
click at [138, 139] on div "D" at bounding box center [142, 139] width 58 height 7
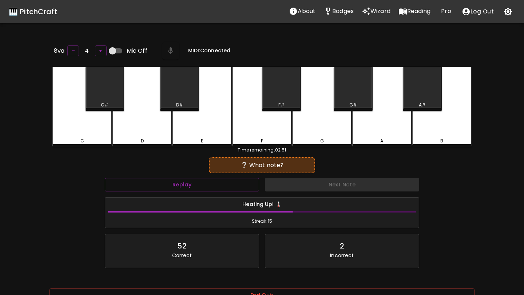
click at [426, 127] on div "B" at bounding box center [442, 107] width 60 height 80
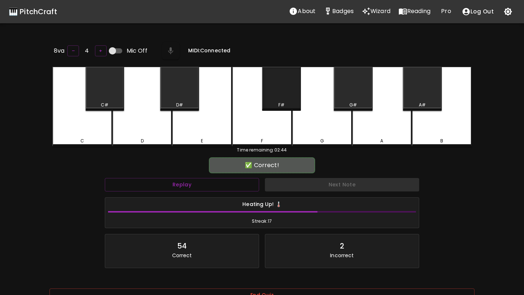
click at [283, 87] on div "F#" at bounding box center [281, 89] width 39 height 44
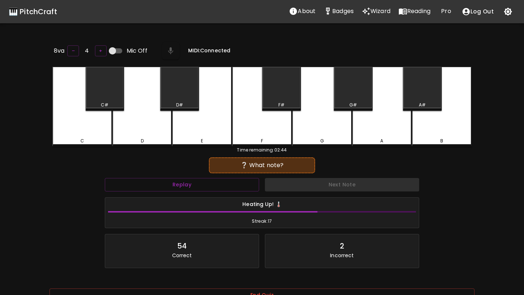
click at [383, 135] on div "A" at bounding box center [382, 107] width 60 height 80
click at [110, 87] on div "C#" at bounding box center [105, 89] width 39 height 44
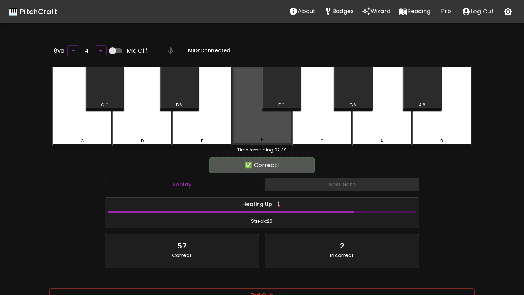
click at [276, 130] on div "F" at bounding box center [262, 106] width 60 height 79
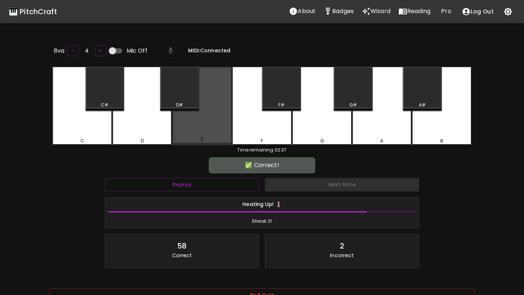
click at [203, 115] on div "E" at bounding box center [202, 106] width 60 height 79
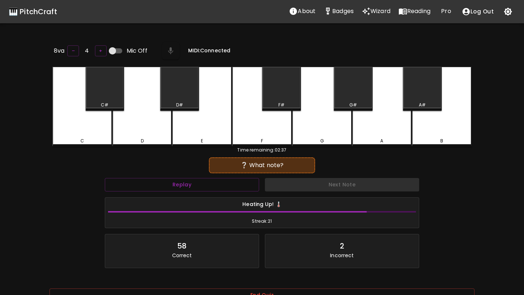
click at [96, 132] on div "C" at bounding box center [82, 107] width 60 height 80
click at [106, 85] on div "C#" at bounding box center [105, 89] width 39 height 44
click at [283, 99] on div "F#" at bounding box center [281, 89] width 39 height 44
click at [397, 128] on div "A" at bounding box center [382, 107] width 60 height 80
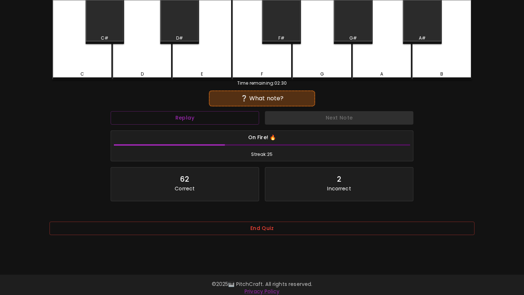
scroll to position [73, 0]
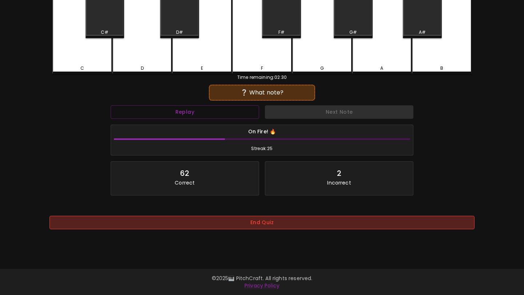
click at [238, 221] on button "End Quiz" at bounding box center [261, 222] width 425 height 13
